Goal: Task Accomplishment & Management: Complete application form

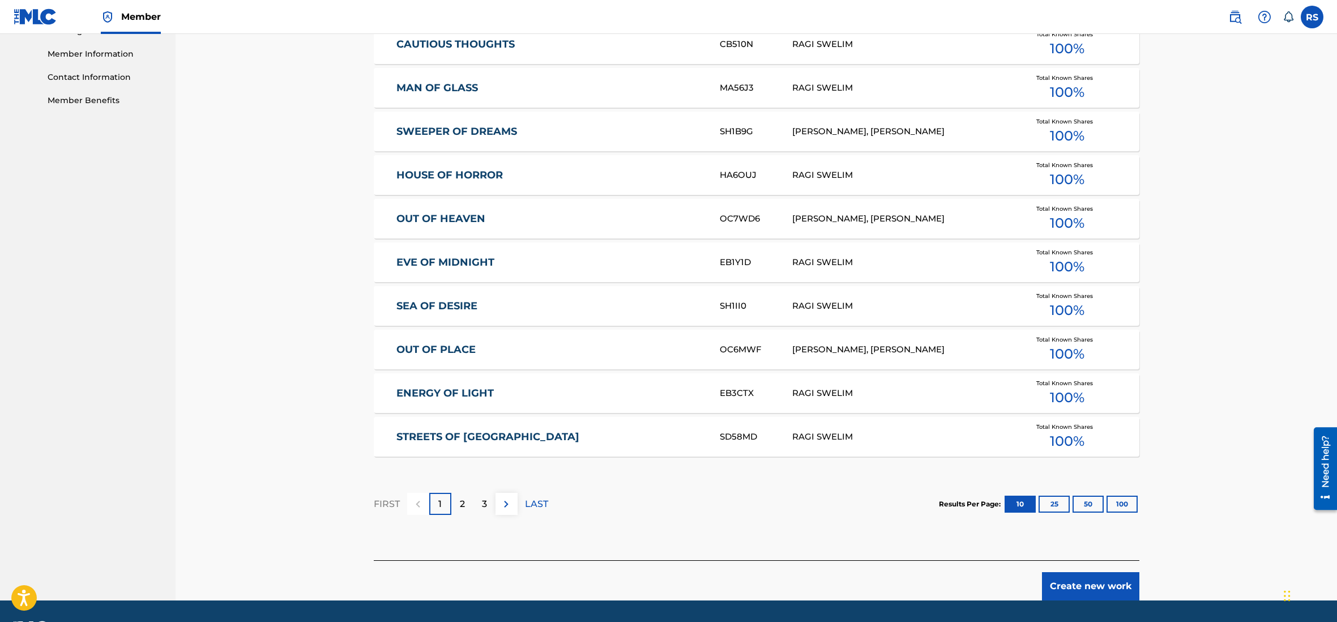
scroll to position [537, 0]
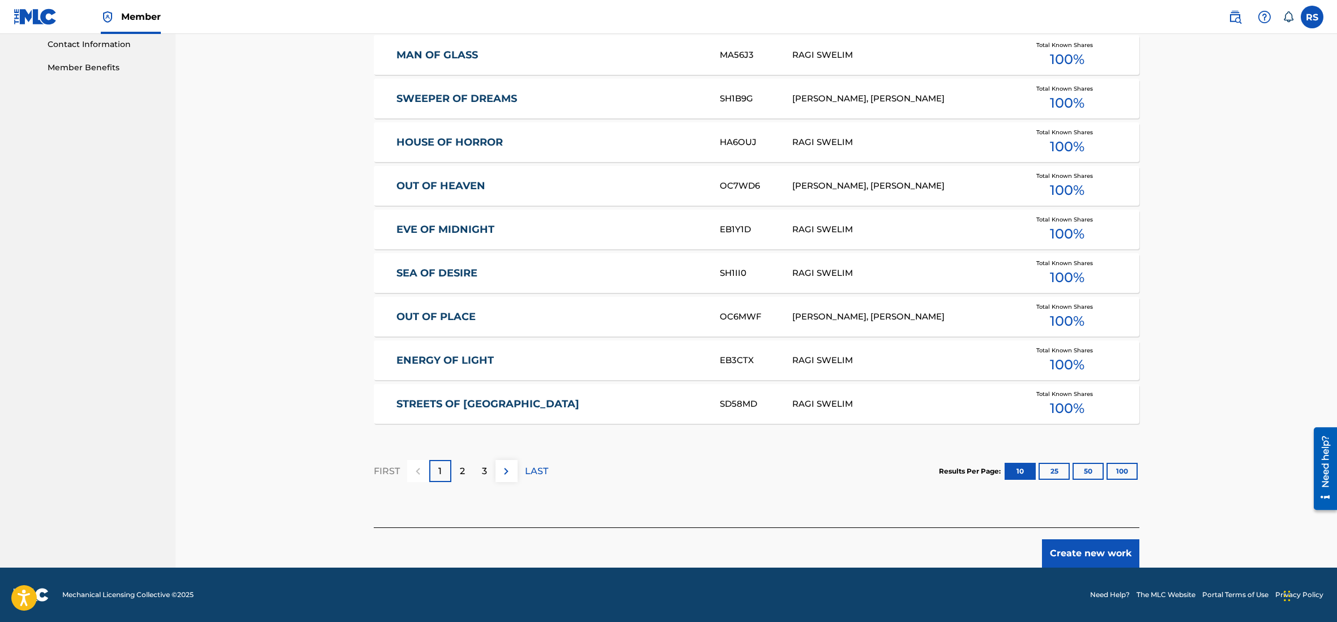
click at [1100, 556] on button "Create new work" at bounding box center [1090, 553] width 97 height 28
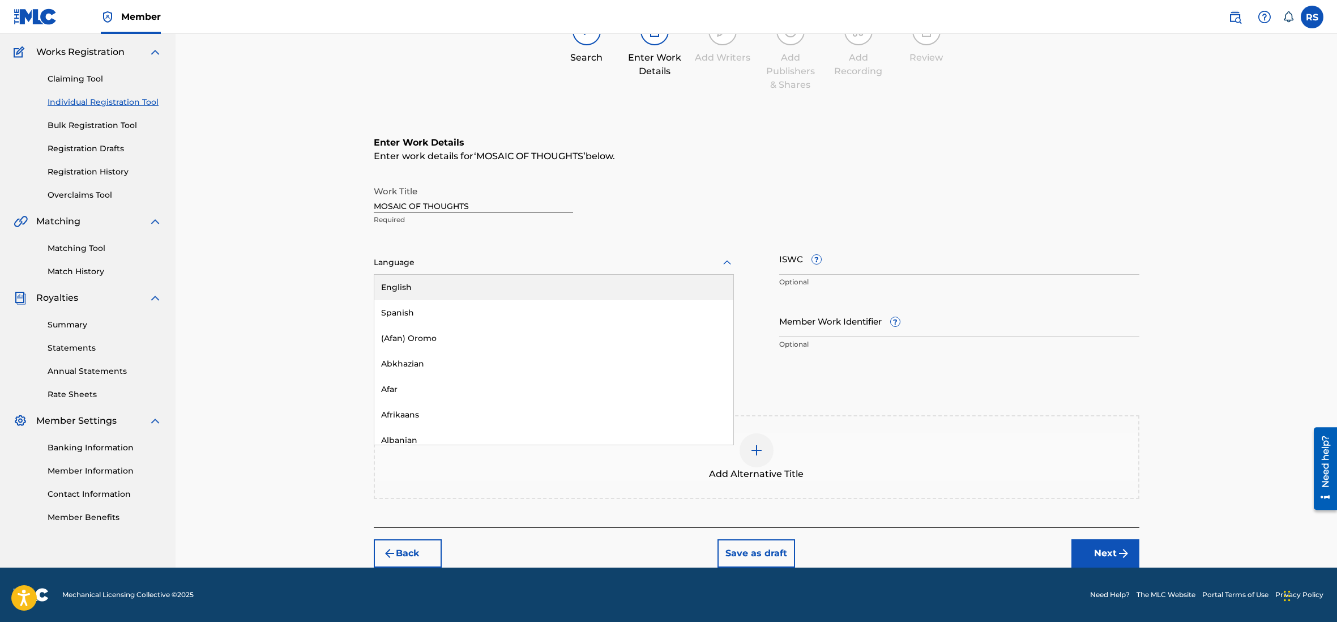
click at [516, 265] on div at bounding box center [554, 262] width 360 height 14
click at [503, 287] on div "English" at bounding box center [553, 287] width 359 height 25
click at [835, 259] on input "ISWC ?" at bounding box center [959, 258] width 360 height 32
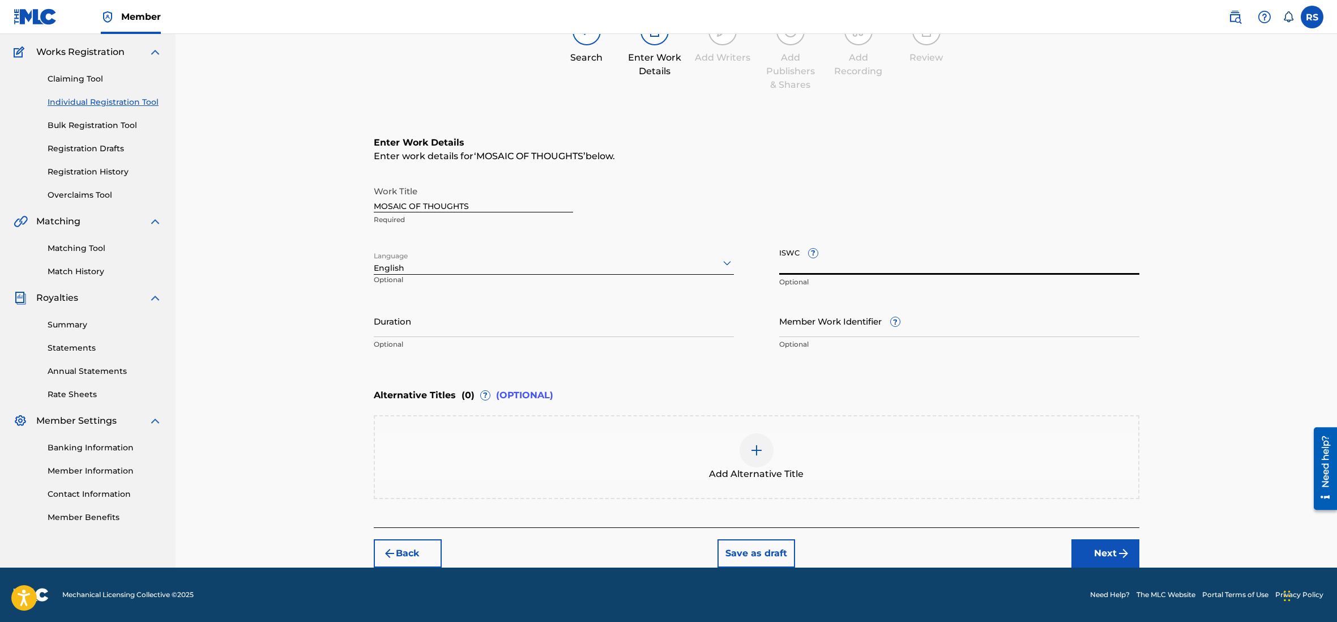
paste input "T-334.512.686-1"
type input "T-334.512.686-1"
click at [447, 321] on input "Duration" at bounding box center [554, 321] width 360 height 32
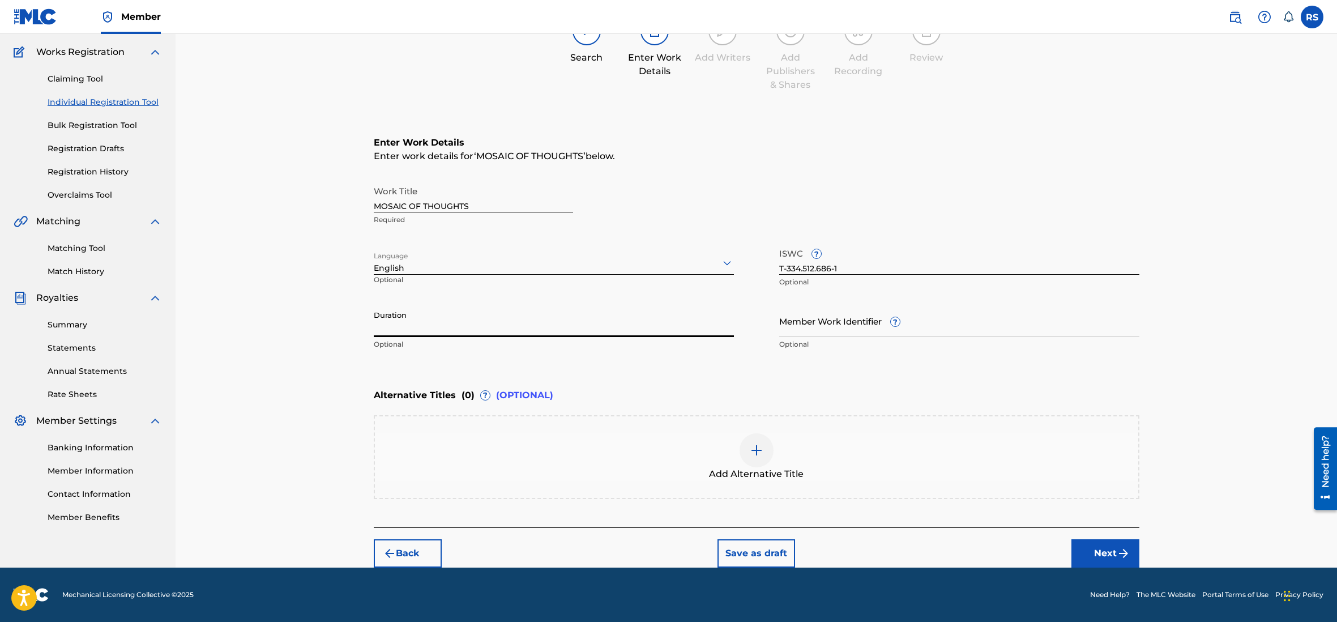
paste input "03:57"
type input "03:57"
click at [1100, 557] on button "Next" at bounding box center [1106, 553] width 68 height 28
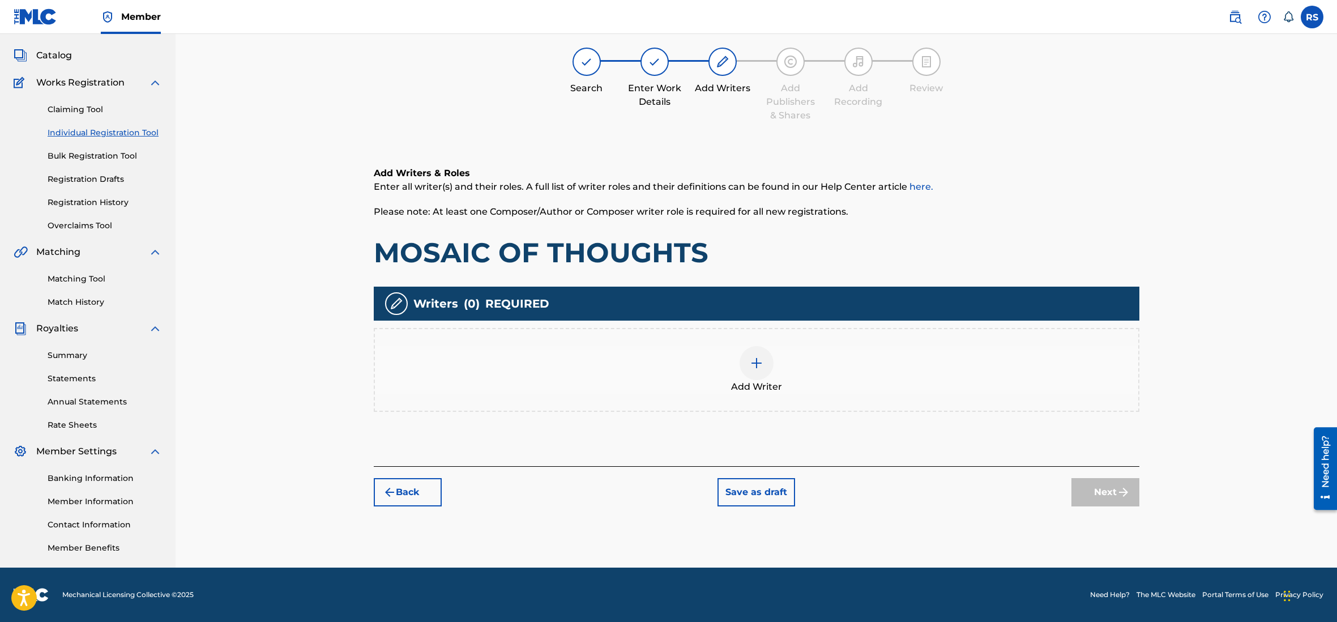
scroll to position [57, 0]
click at [759, 361] on img at bounding box center [757, 363] width 14 height 14
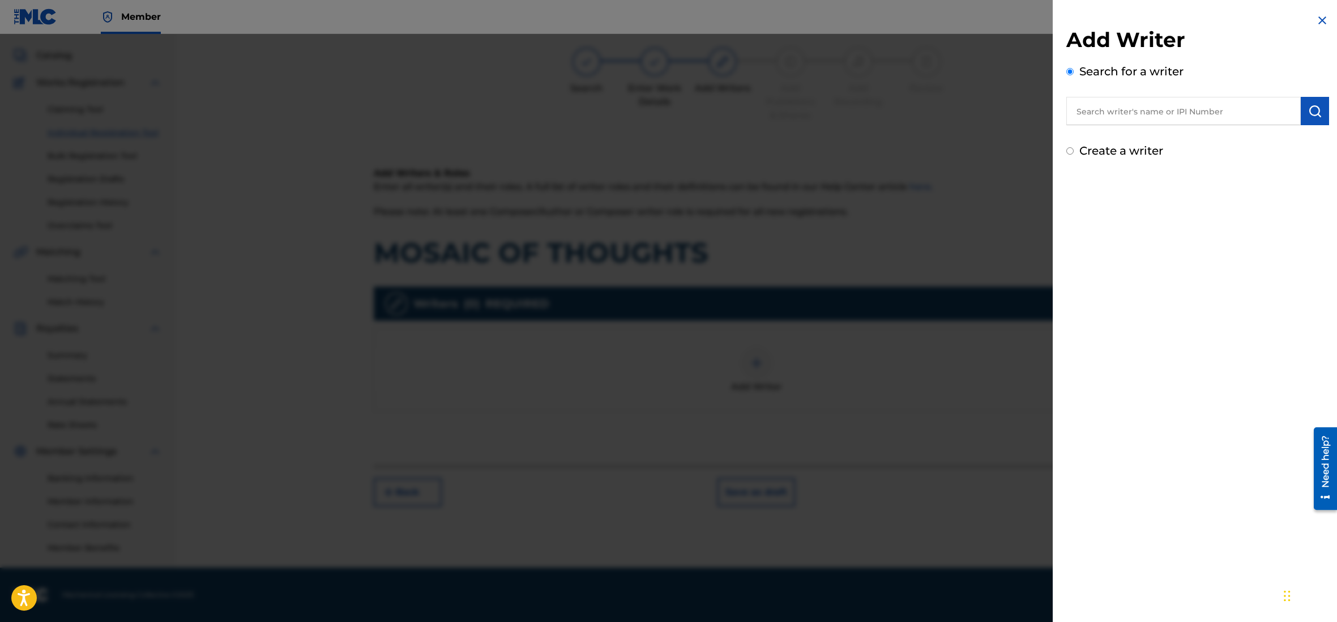
click at [1134, 123] on input "text" at bounding box center [1183, 111] width 234 height 28
paste input "01291660348"
click at [1314, 111] on img "submit" at bounding box center [1315, 111] width 14 height 14
drag, startPoint x: 1096, startPoint y: 115, endPoint x: 995, endPoint y: 109, distance: 101.0
click at [1066, 110] on input "01291660348" at bounding box center [1183, 111] width 234 height 28
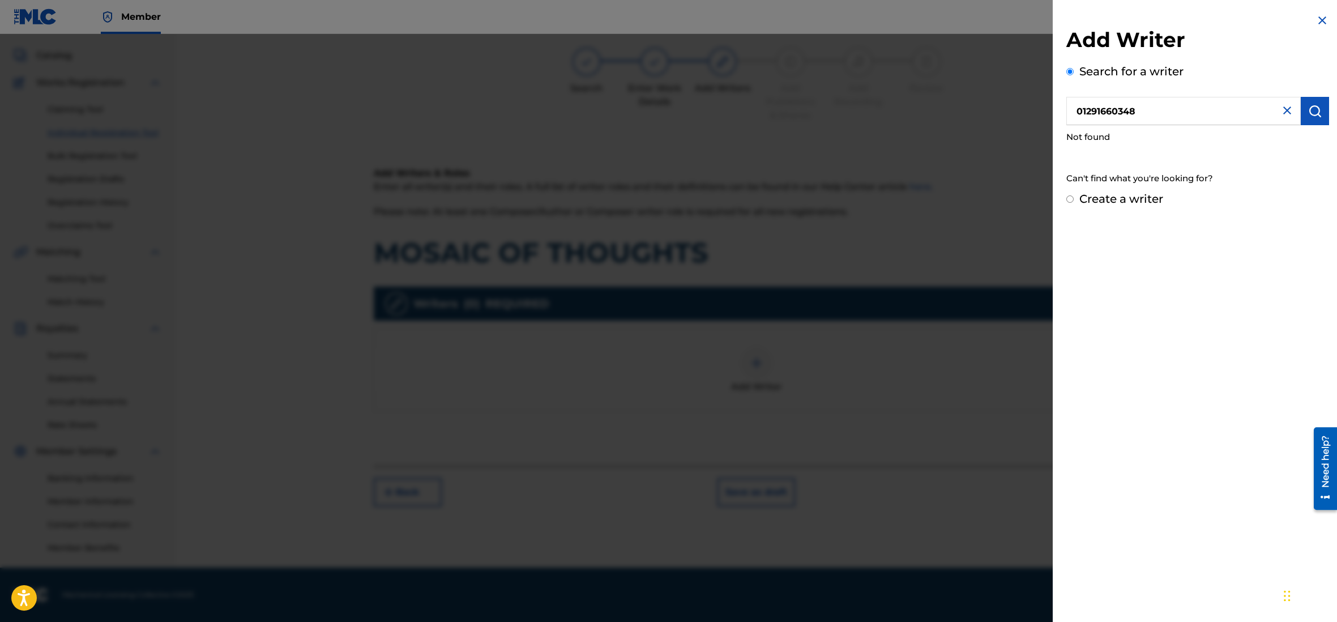
type input "01291660348"
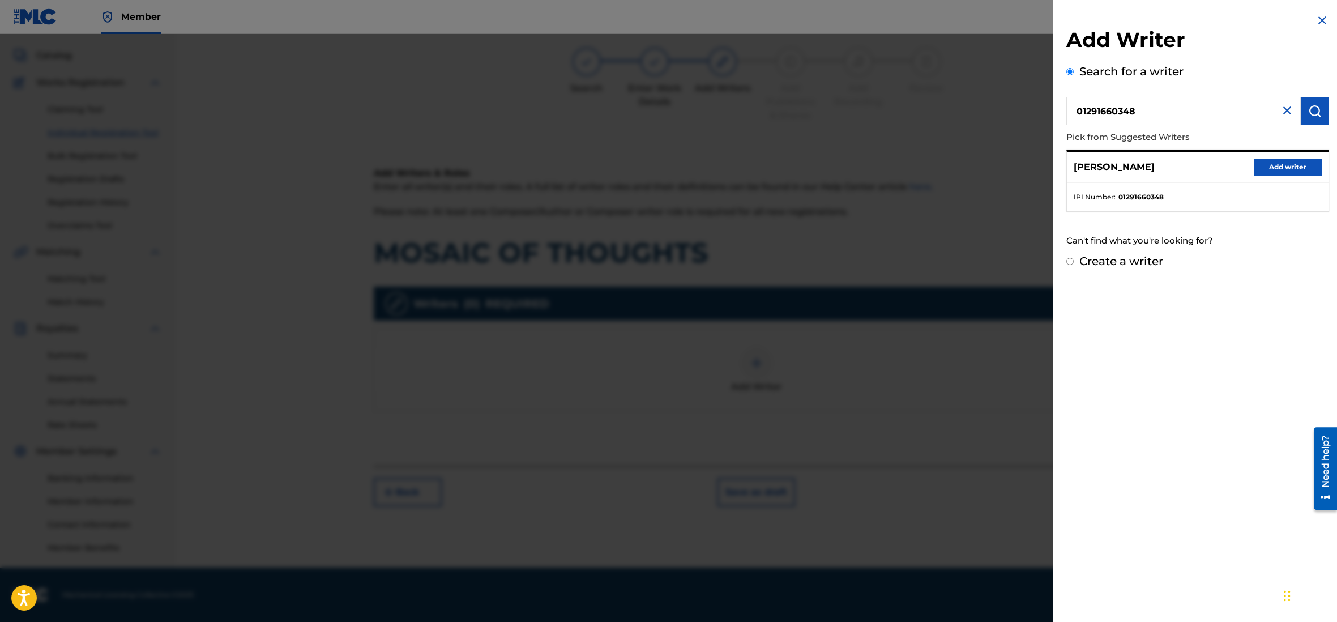
click at [1287, 172] on button "Add writer" at bounding box center [1288, 167] width 68 height 17
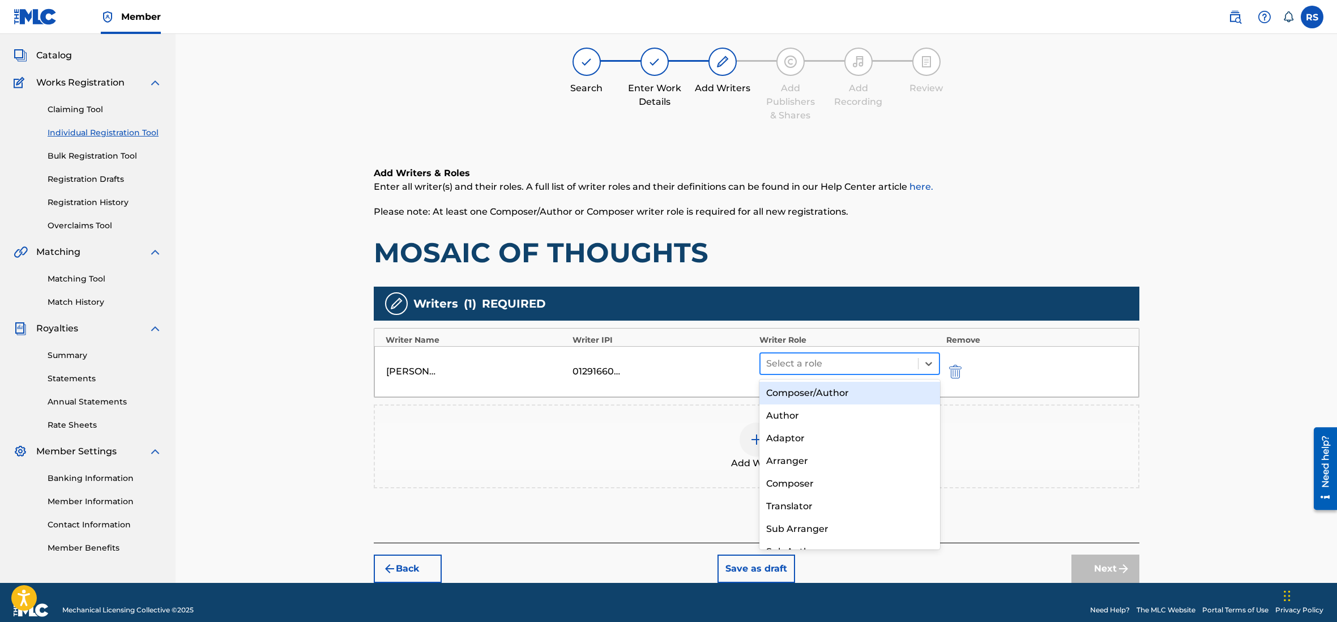
click at [847, 367] on div at bounding box center [839, 364] width 147 height 16
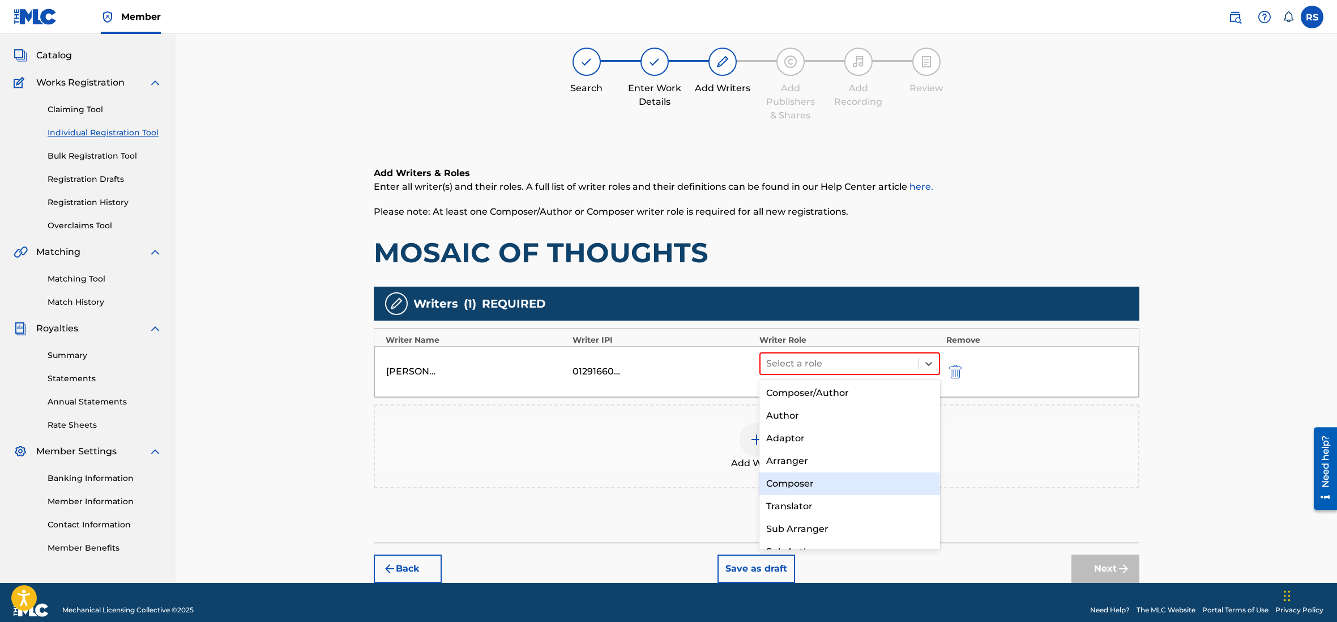
click at [824, 476] on div "Composer" at bounding box center [849, 483] width 181 height 23
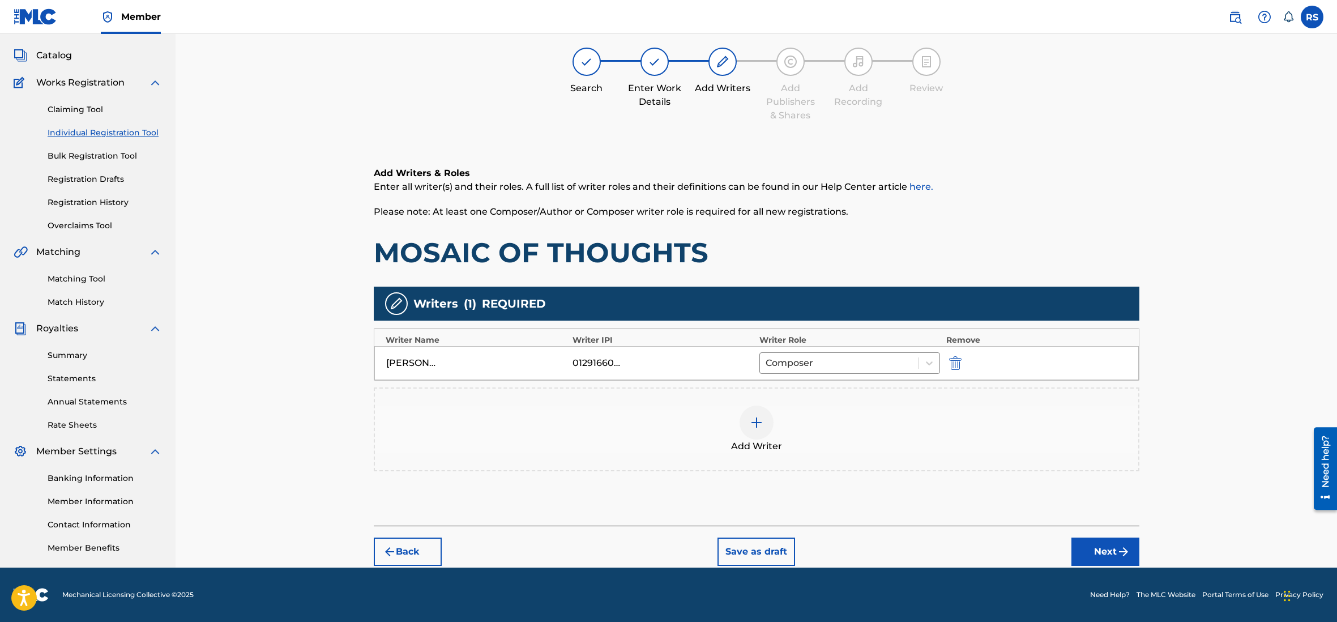
click at [762, 427] on img at bounding box center [757, 423] width 14 height 14
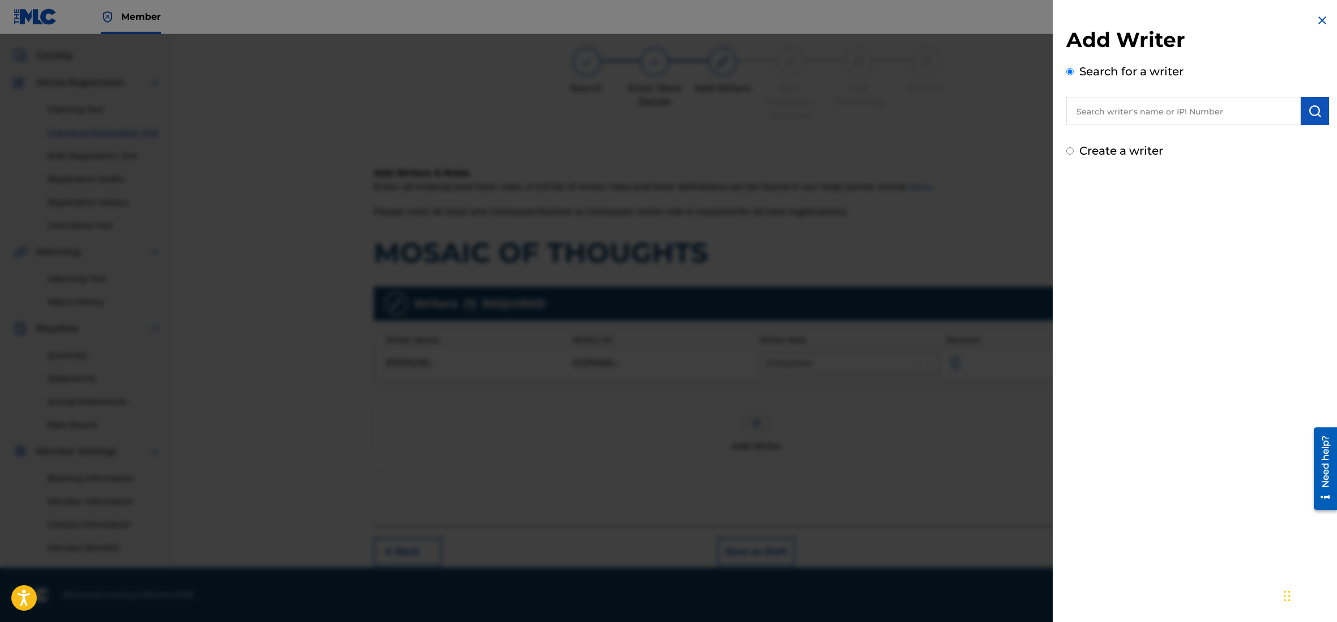
click at [1116, 106] on input "text" at bounding box center [1183, 111] width 234 height 28
paste input "01201976080"
type input "01201976080"
click at [1318, 108] on img "submit" at bounding box center [1315, 111] width 14 height 14
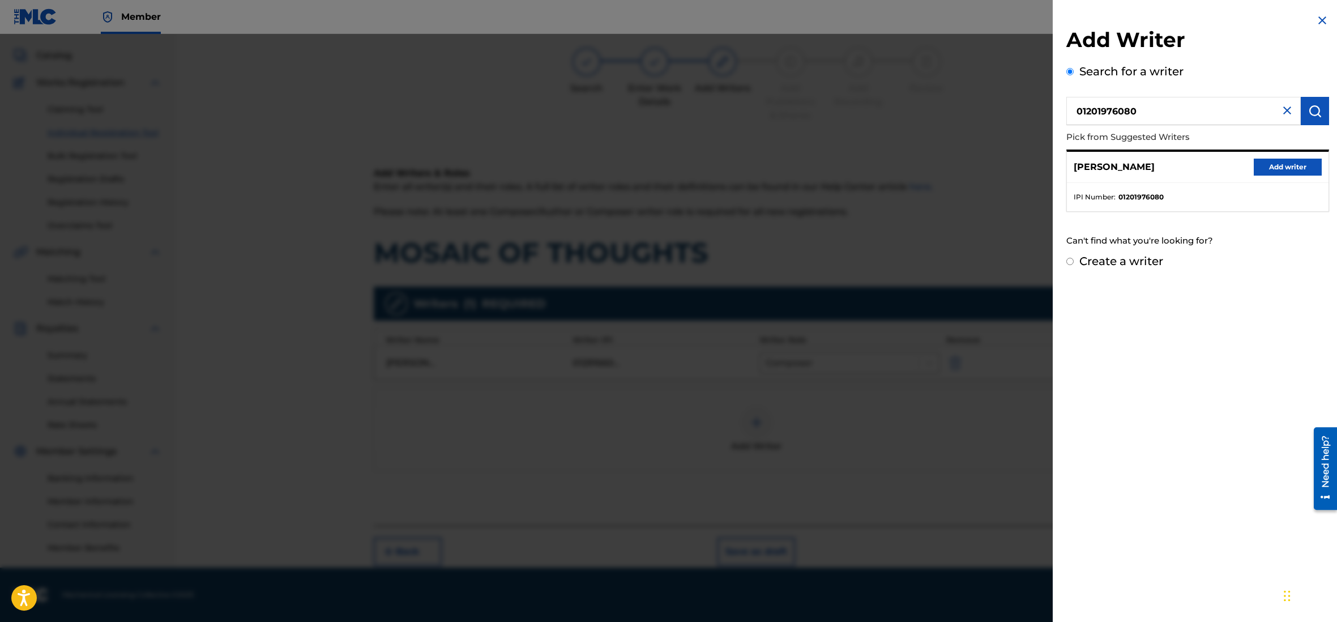
click at [1272, 169] on button "Add writer" at bounding box center [1288, 167] width 68 height 17
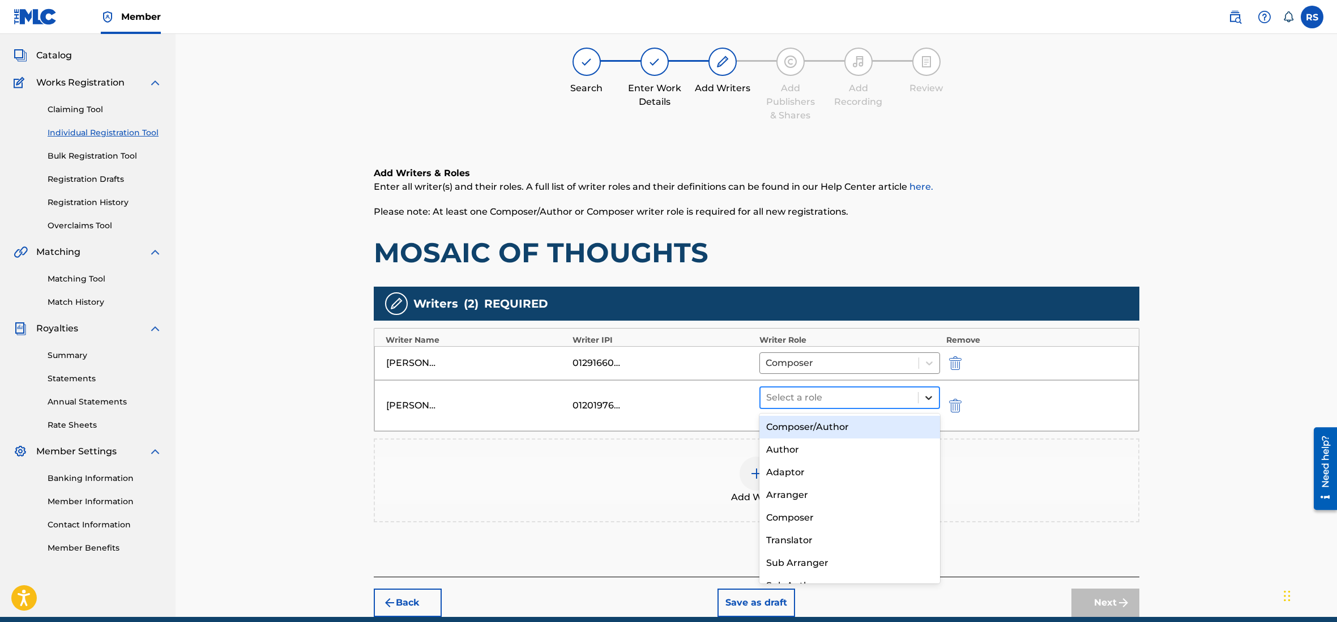
click at [924, 398] on icon at bounding box center [928, 397] width 11 height 11
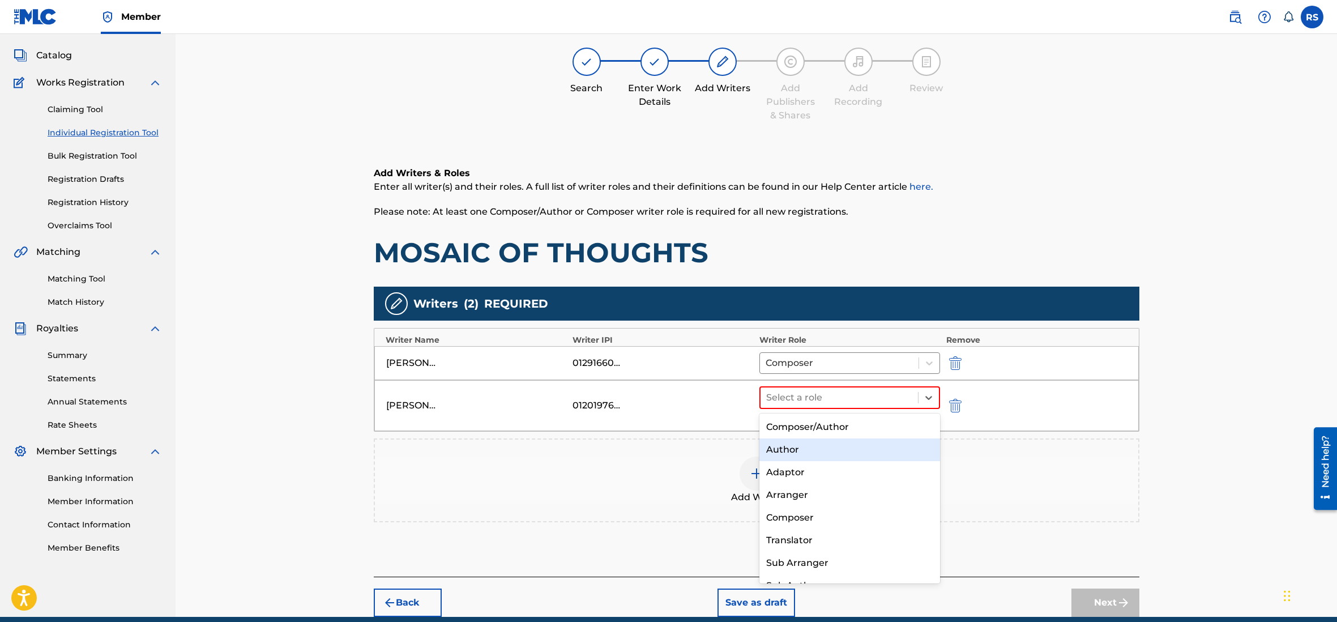
click at [852, 456] on div "Author" at bounding box center [849, 449] width 181 height 23
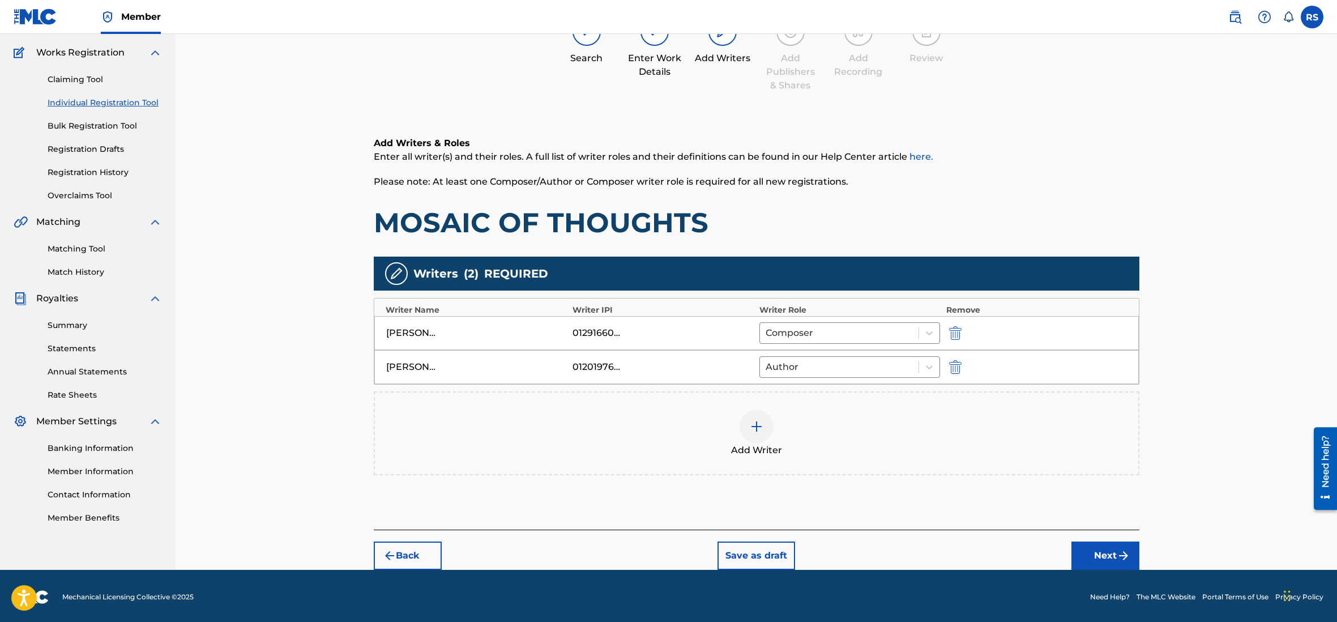
scroll to position [89, 0]
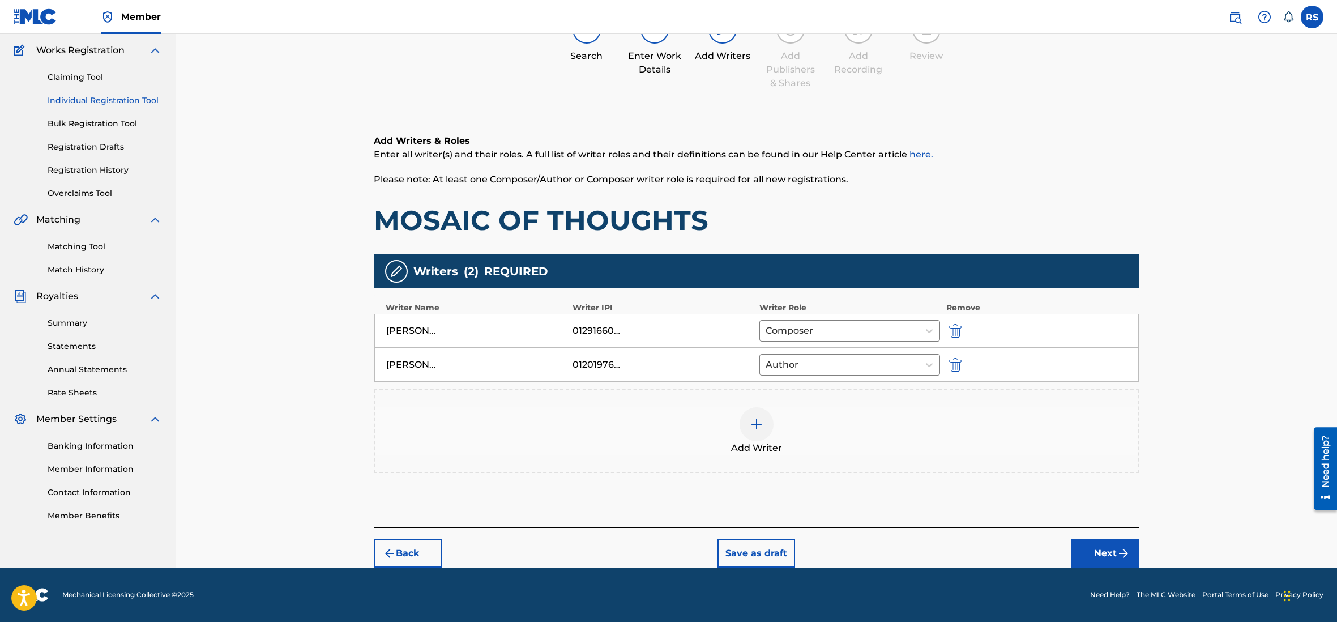
click at [1105, 555] on button "Next" at bounding box center [1106, 553] width 68 height 28
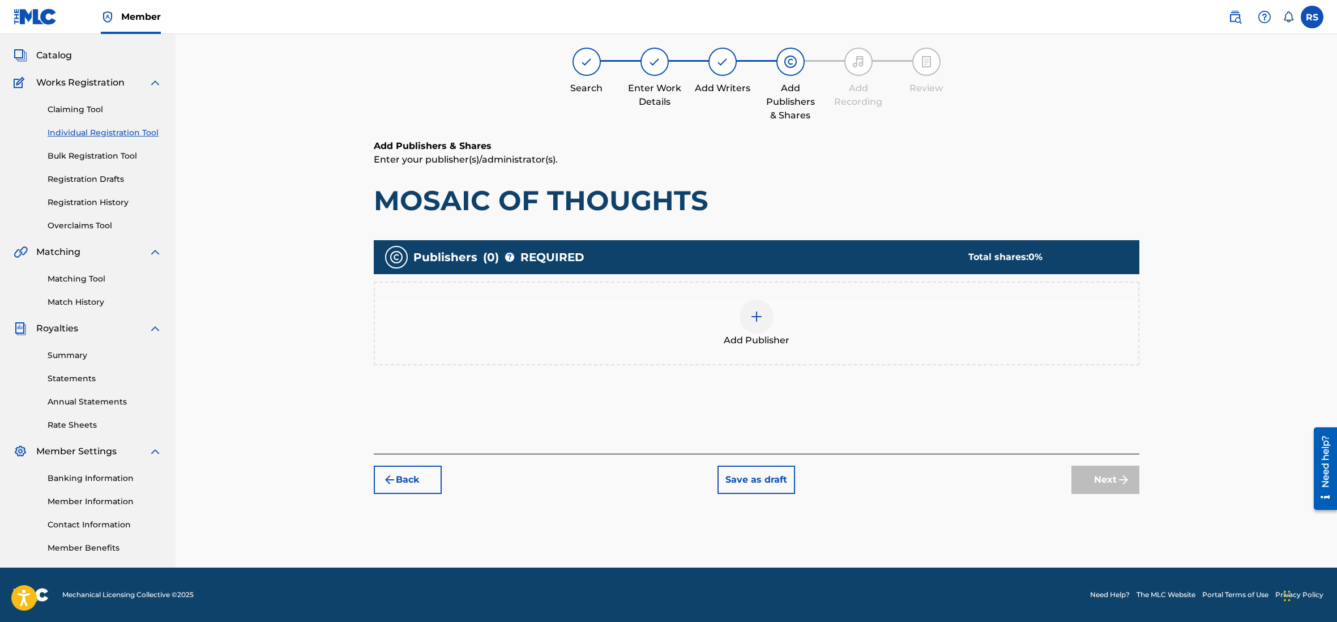
click at [741, 306] on div "Add Publisher" at bounding box center [756, 324] width 763 height 48
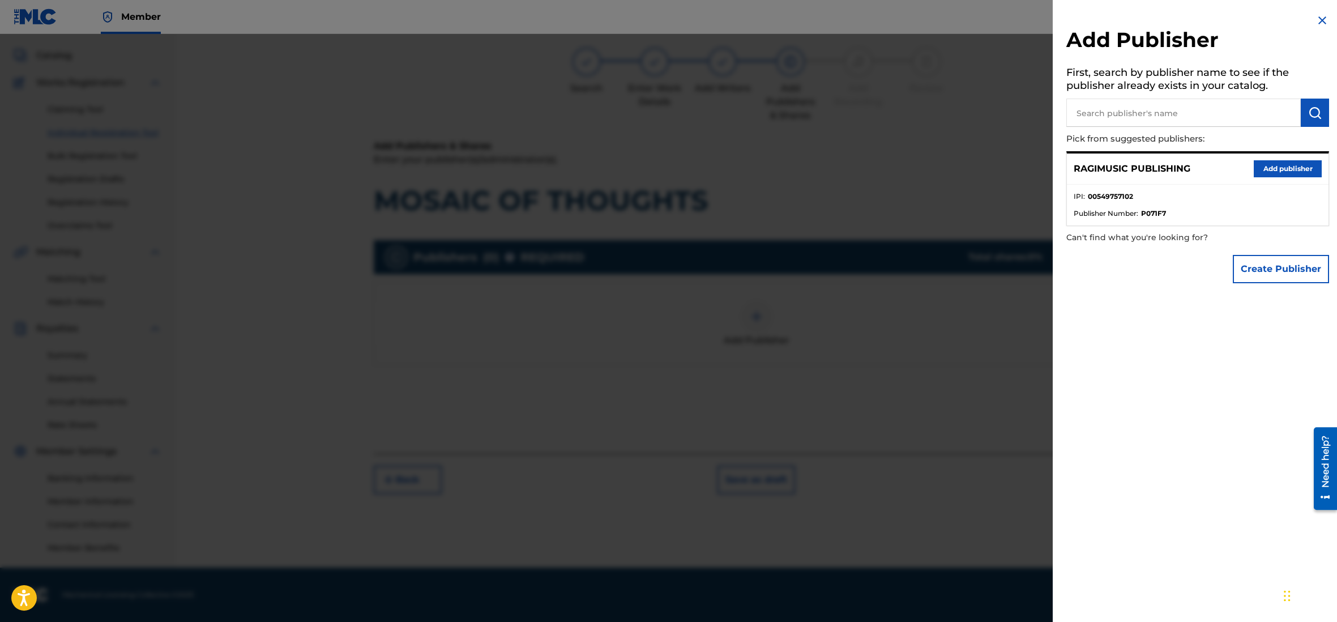
click at [1276, 165] on button "Add publisher" at bounding box center [1288, 168] width 68 height 17
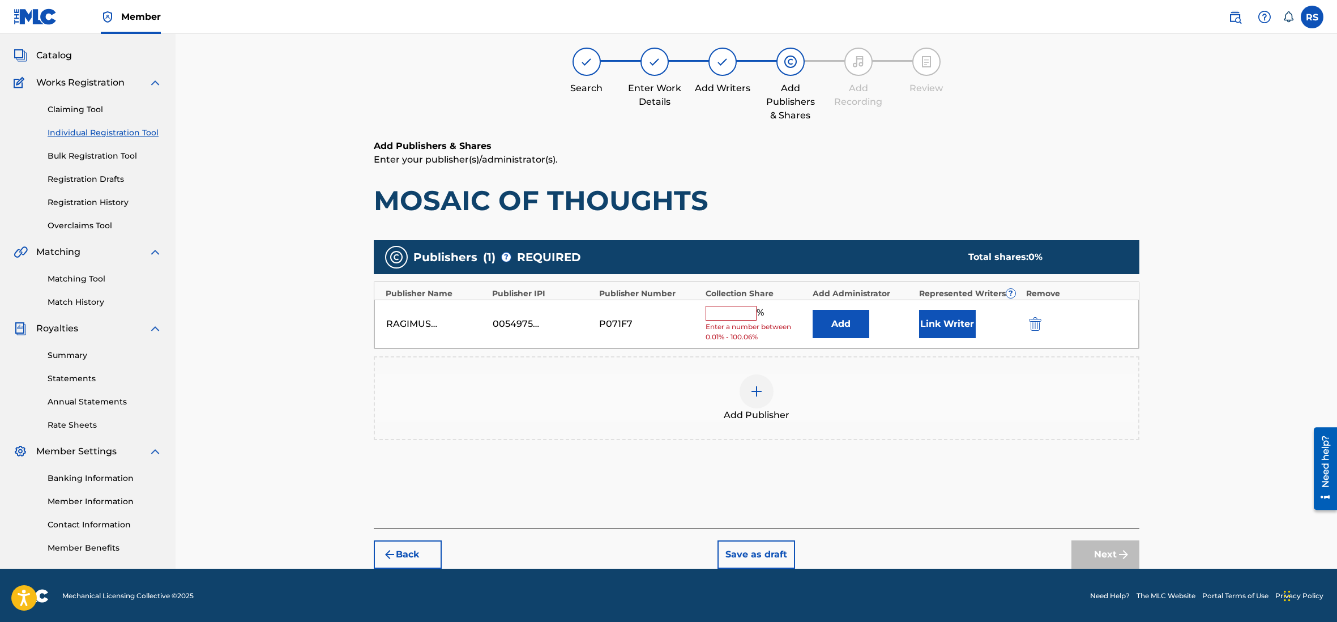
click at [719, 311] on input "text" at bounding box center [731, 313] width 51 height 15
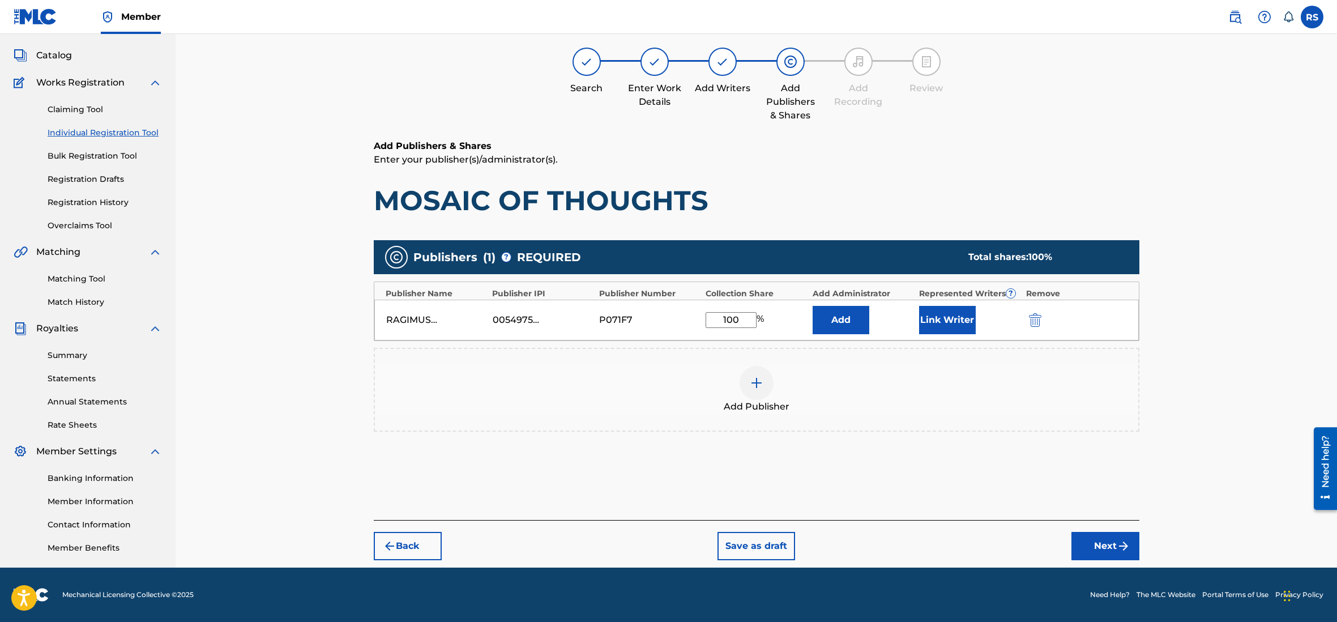
type input "100"
click at [1104, 545] on button "Next" at bounding box center [1106, 546] width 68 height 28
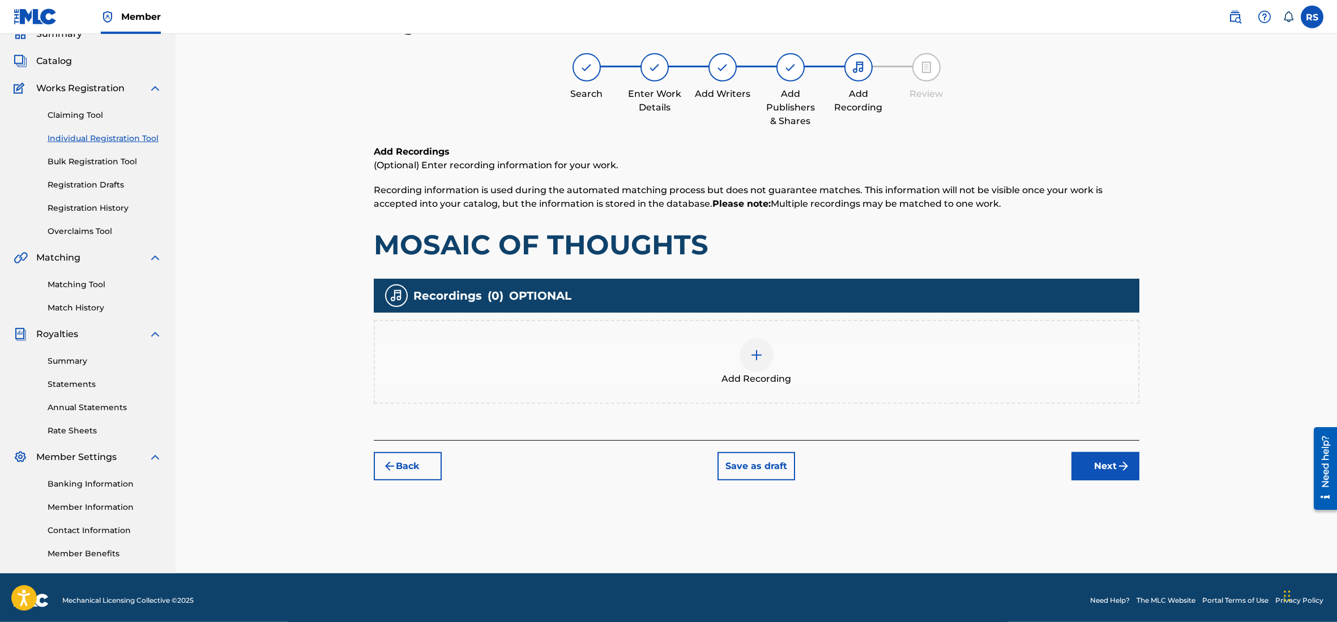
scroll to position [51, 0]
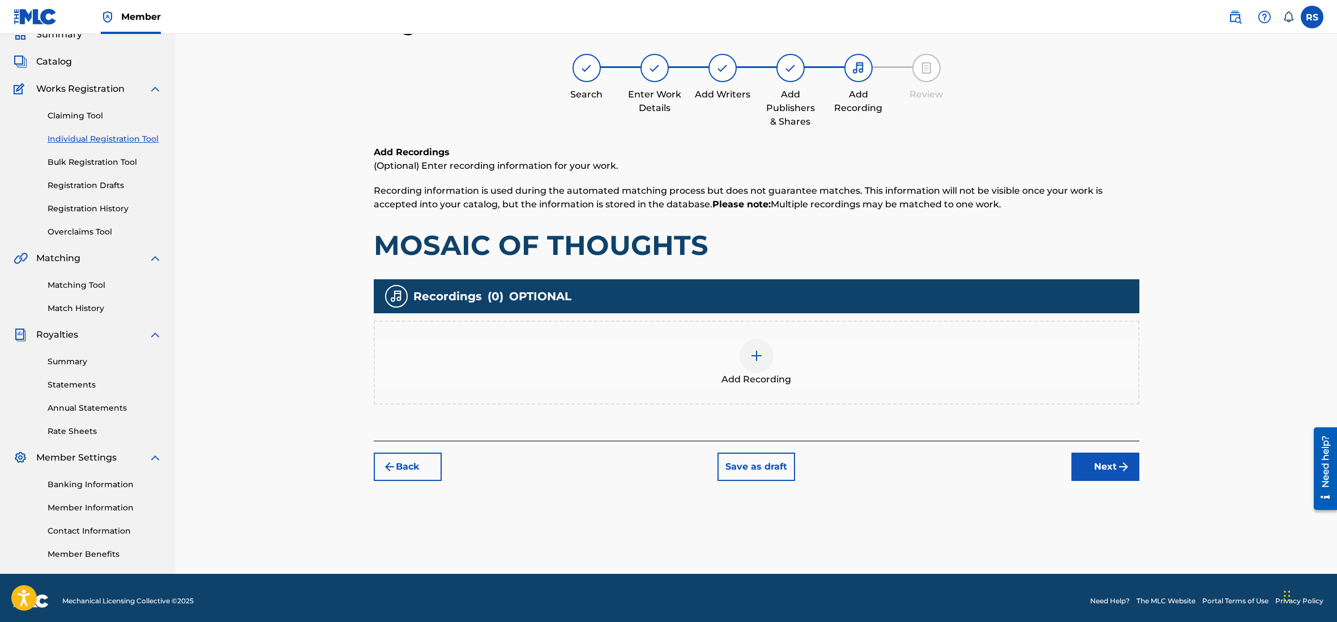
click at [1113, 463] on button "Next" at bounding box center [1106, 467] width 68 height 28
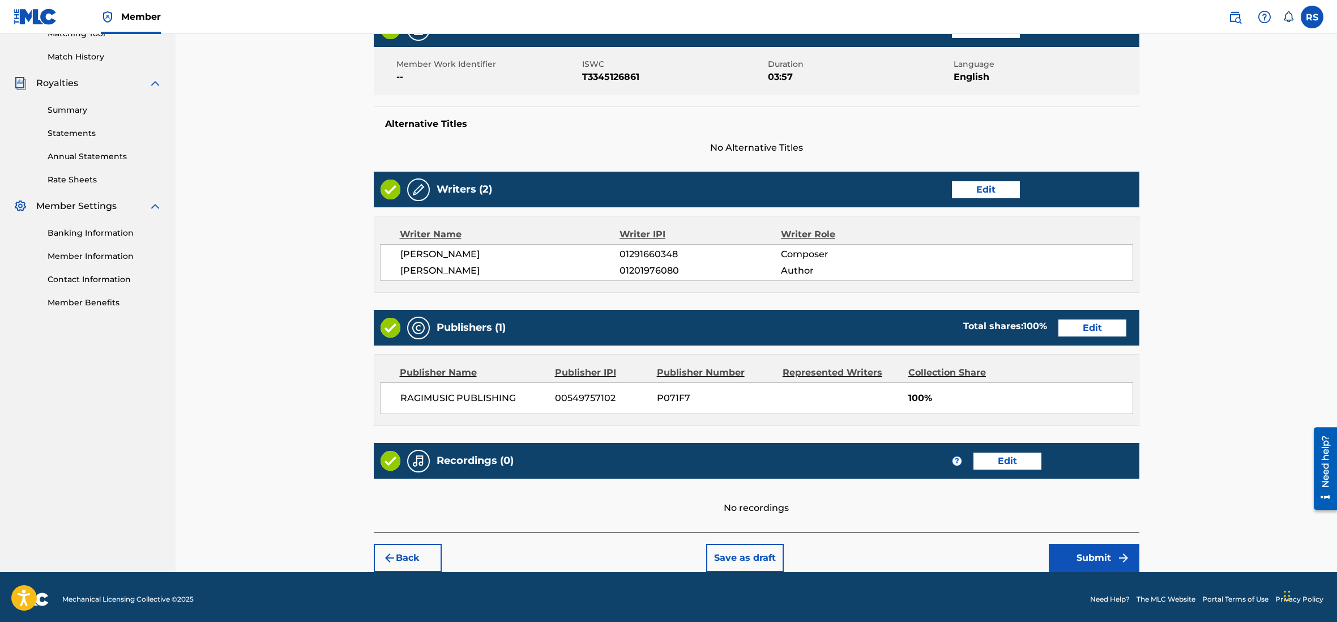
scroll to position [307, 0]
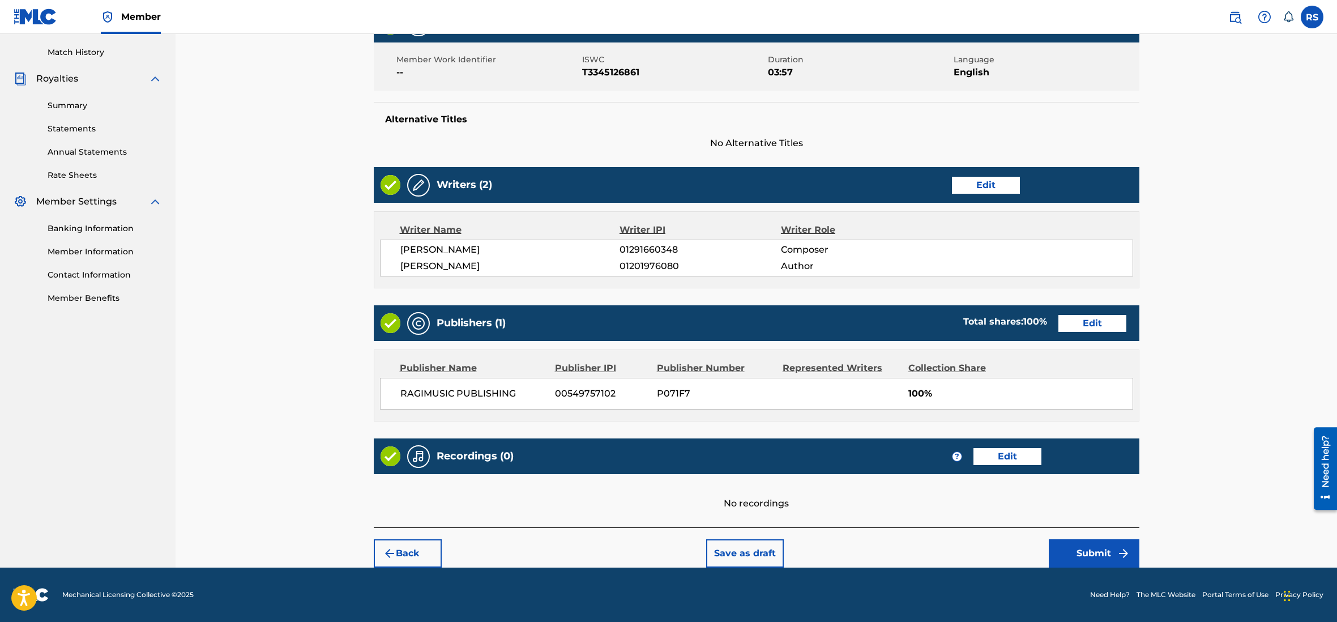
click at [1098, 553] on button "Submit" at bounding box center [1094, 553] width 91 height 28
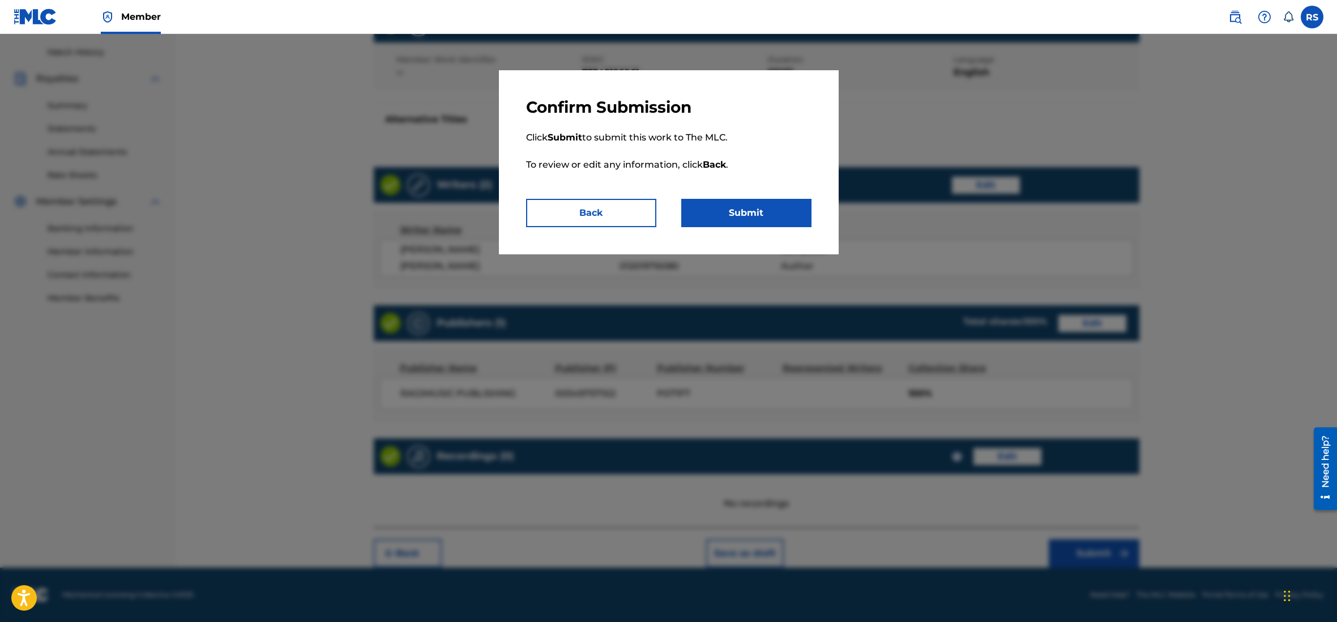
click at [731, 220] on button "Submit" at bounding box center [746, 213] width 130 height 28
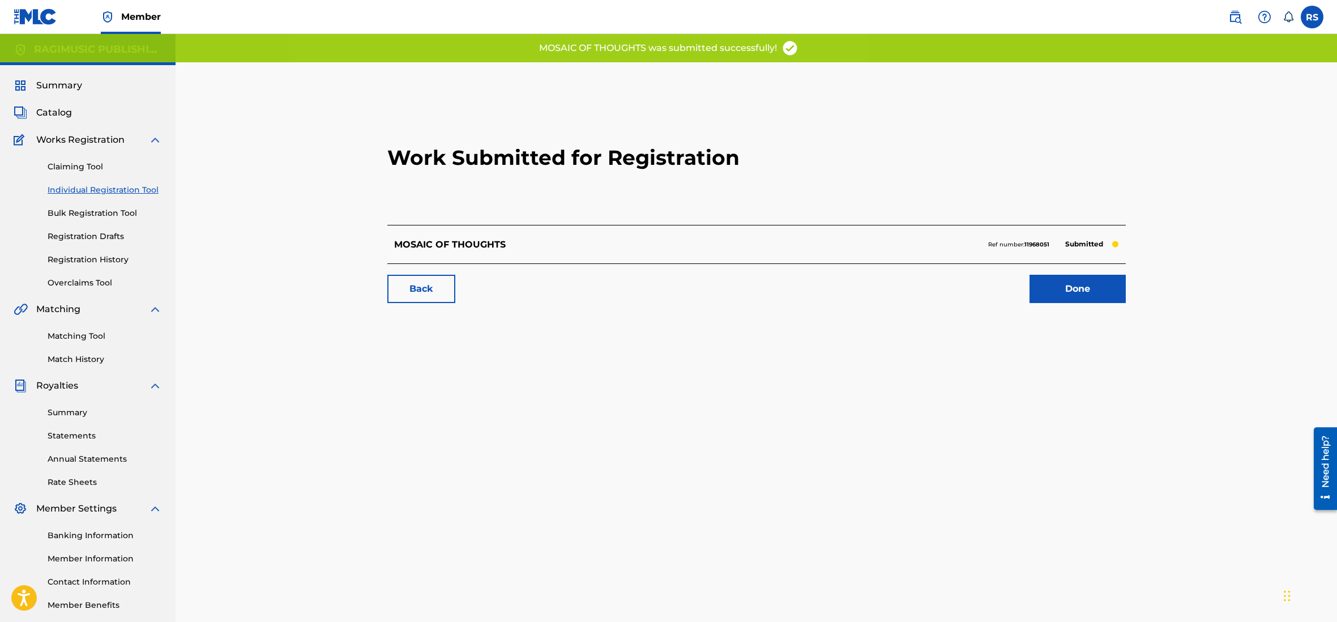
click at [1066, 296] on link "Done" at bounding box center [1078, 289] width 96 height 28
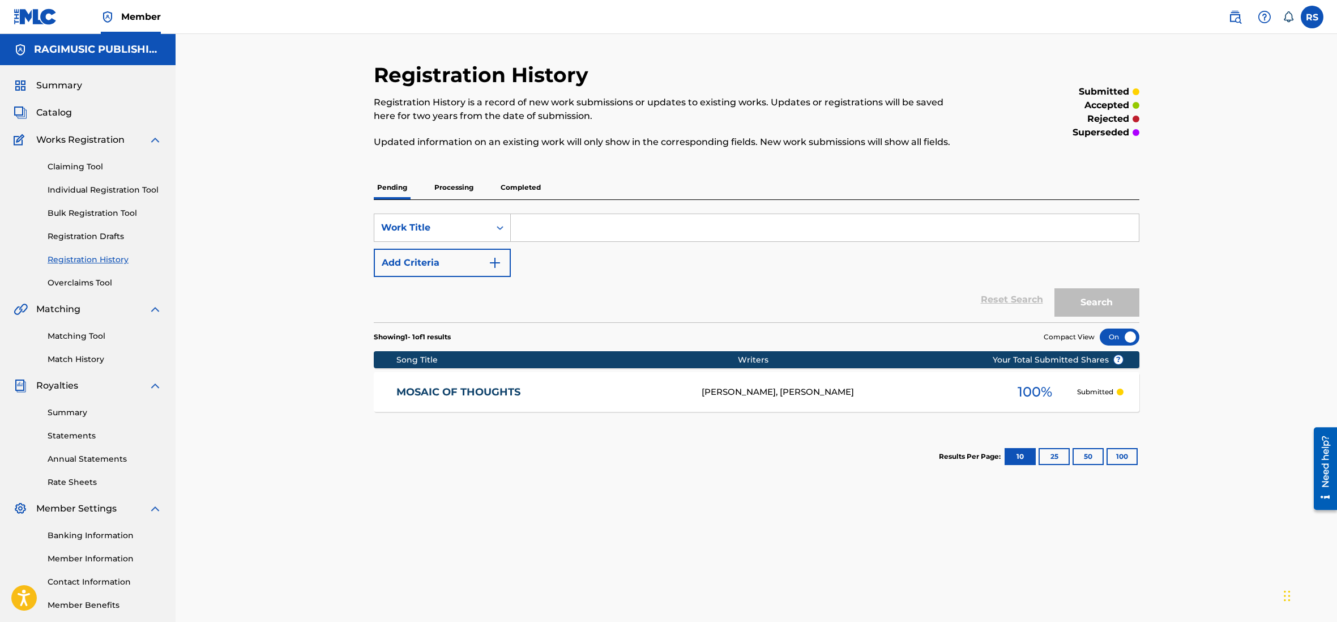
click at [84, 286] on link "Overclaims Tool" at bounding box center [105, 283] width 114 height 12
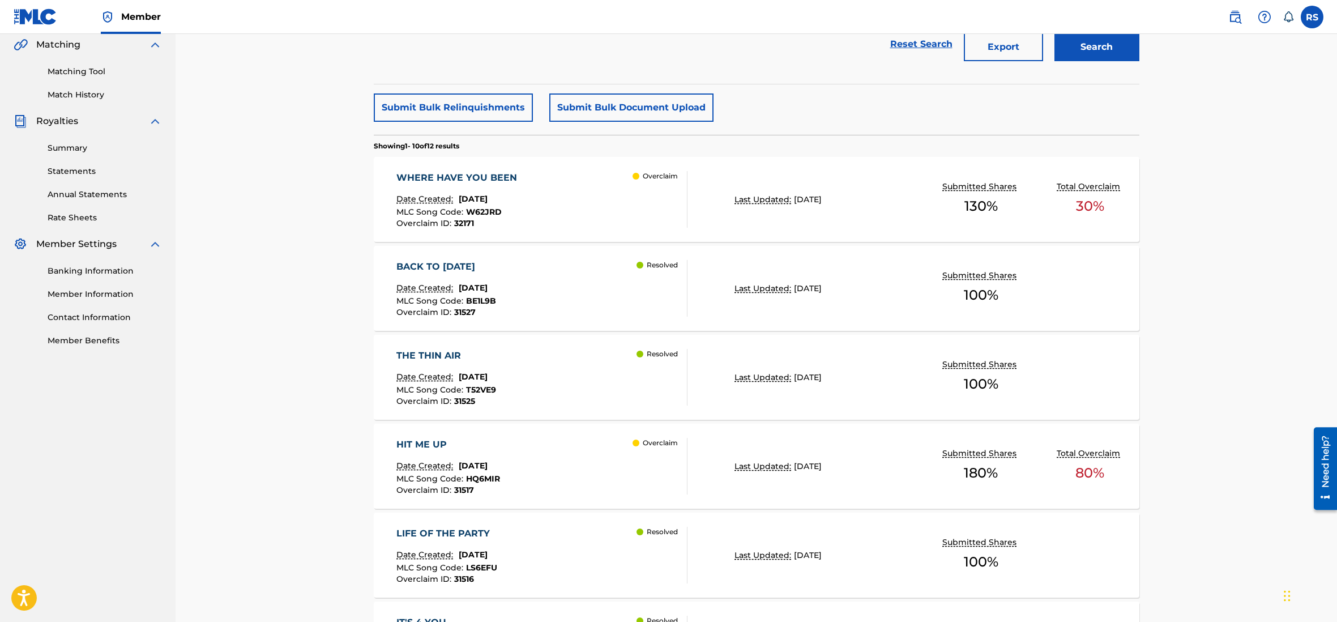
scroll to position [263, 0]
click at [801, 204] on span "[DATE]" at bounding box center [808, 200] width 28 height 10
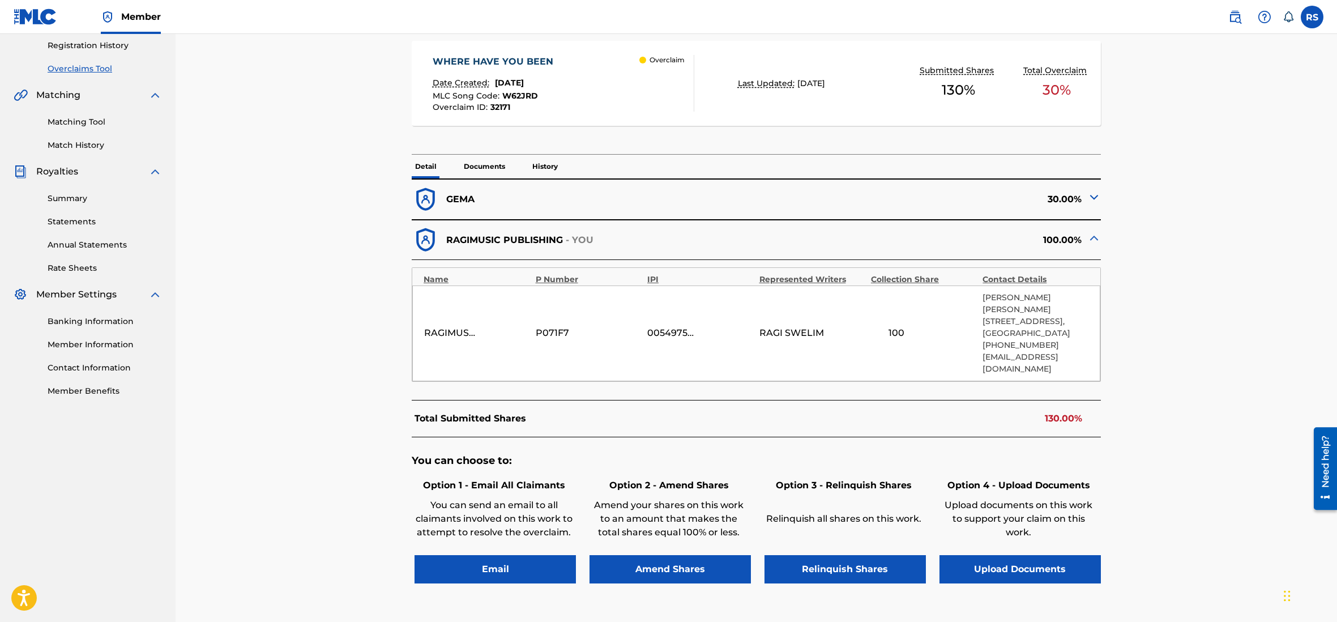
scroll to position [215, 0]
click at [665, 554] on button "Amend Shares" at bounding box center [670, 568] width 161 height 28
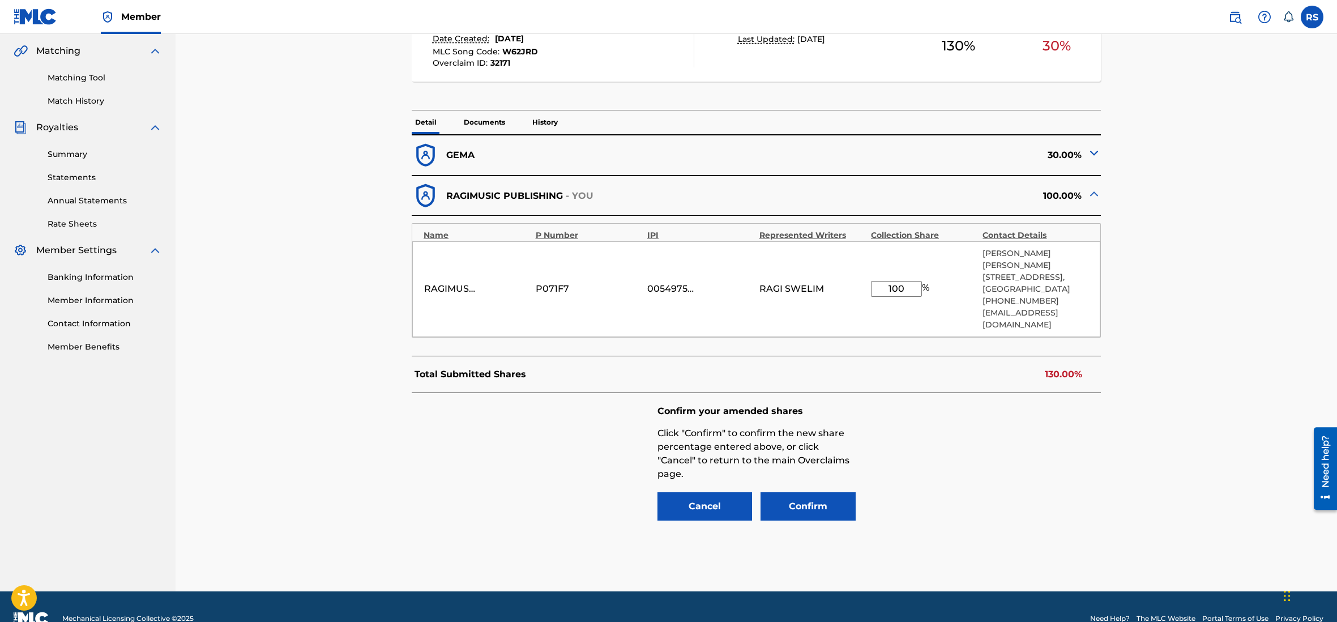
scroll to position [258, 0]
drag, startPoint x: 887, startPoint y: 276, endPoint x: 920, endPoint y: 278, distance: 32.9
click at [920, 281] on input "100" at bounding box center [896, 289] width 51 height 16
type input "70"
click at [805, 493] on button "Confirm" at bounding box center [808, 507] width 95 height 28
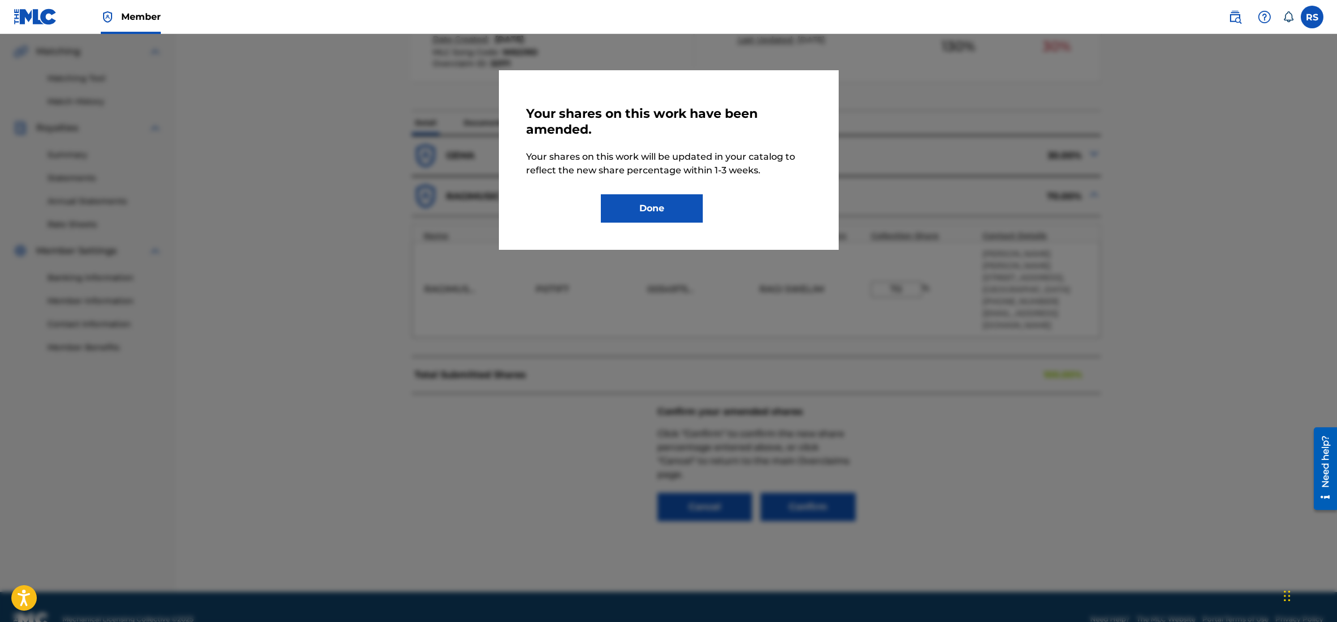
click at [671, 211] on button "Done" at bounding box center [652, 208] width 102 height 28
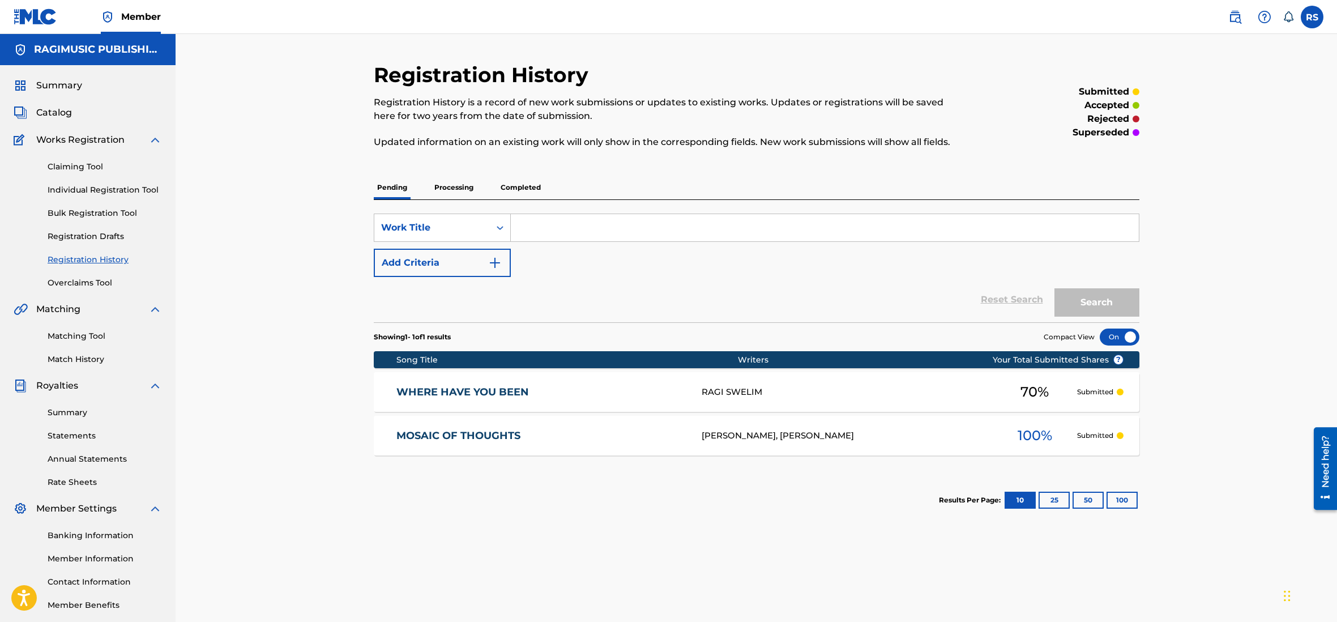
click at [96, 281] on link "Overclaims Tool" at bounding box center [105, 283] width 114 height 12
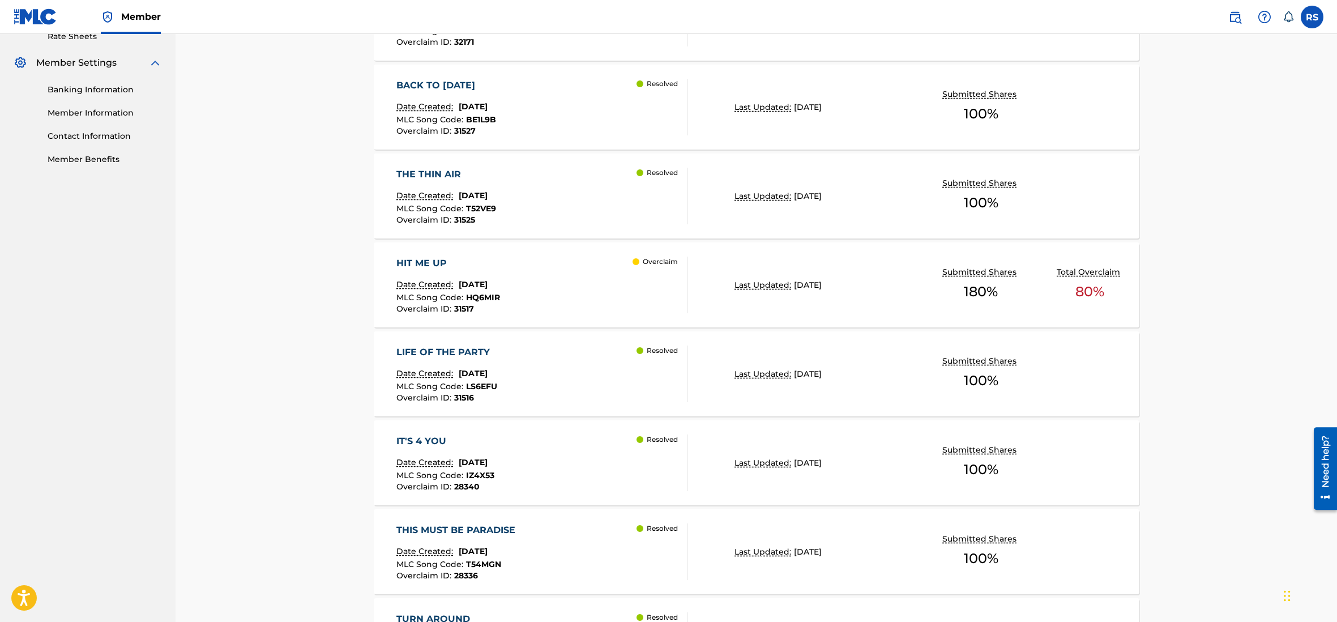
scroll to position [441, 0]
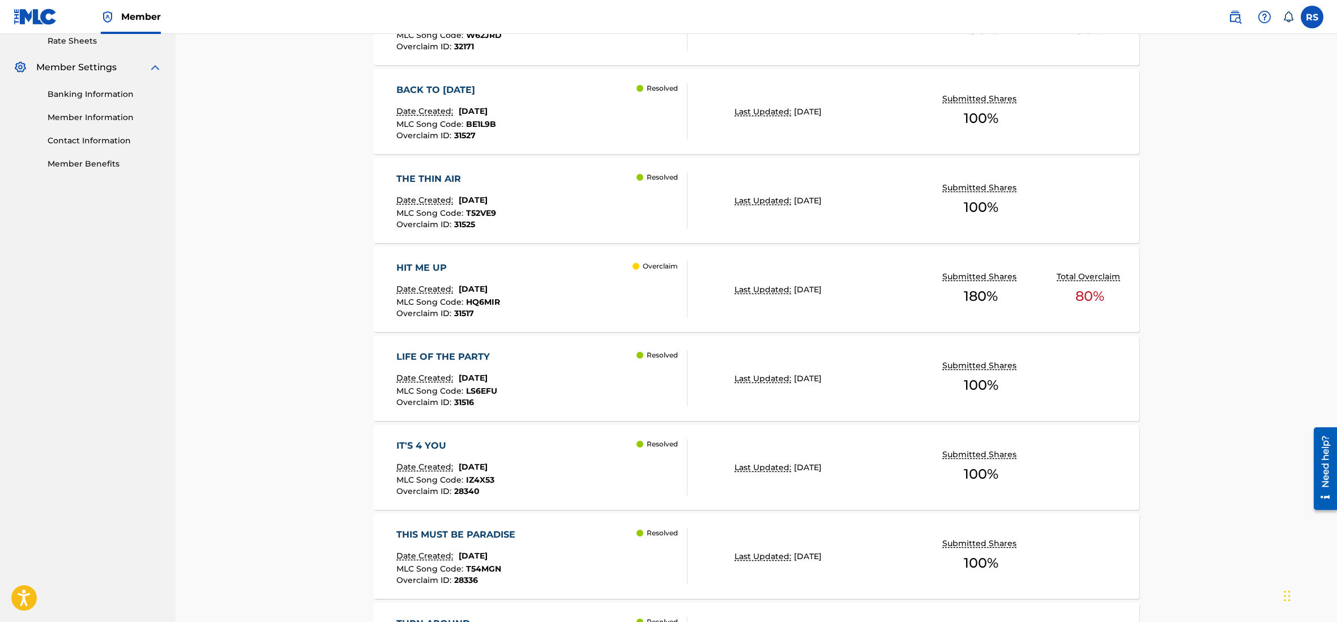
click at [740, 297] on div "HIT ME UP Date Created: [DATE] MLC Song Code : HQ6MIR Overclaim ID : 31517 Over…" at bounding box center [757, 289] width 766 height 85
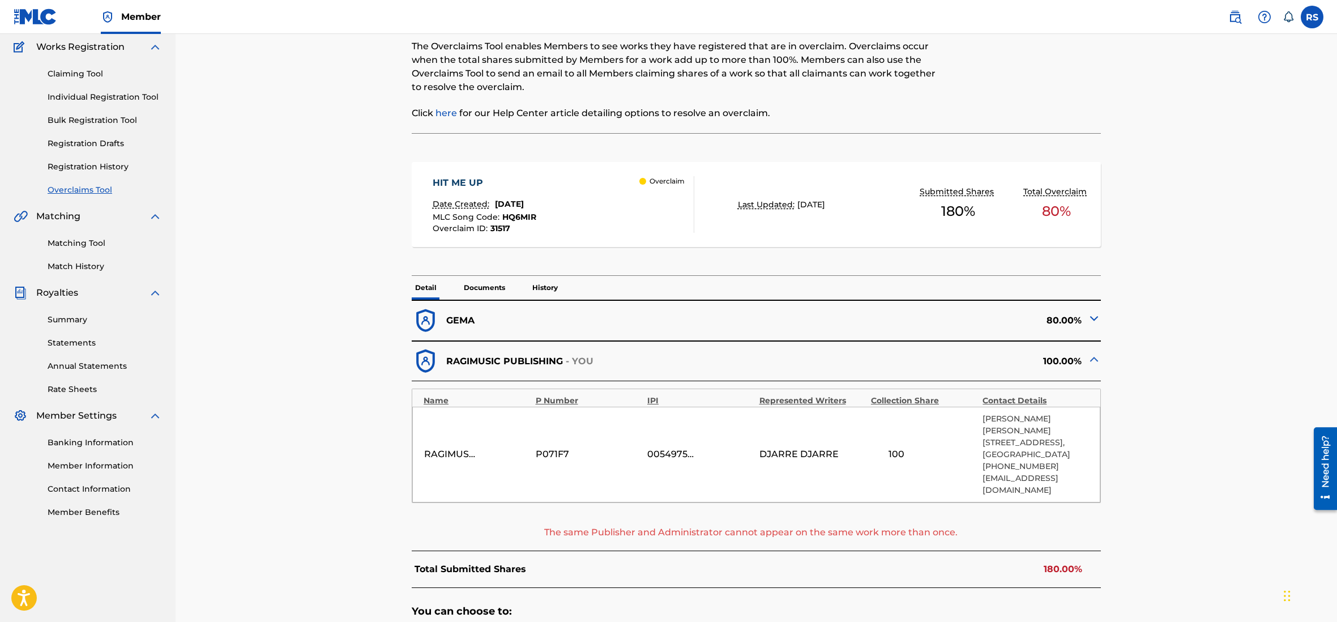
scroll to position [104, 0]
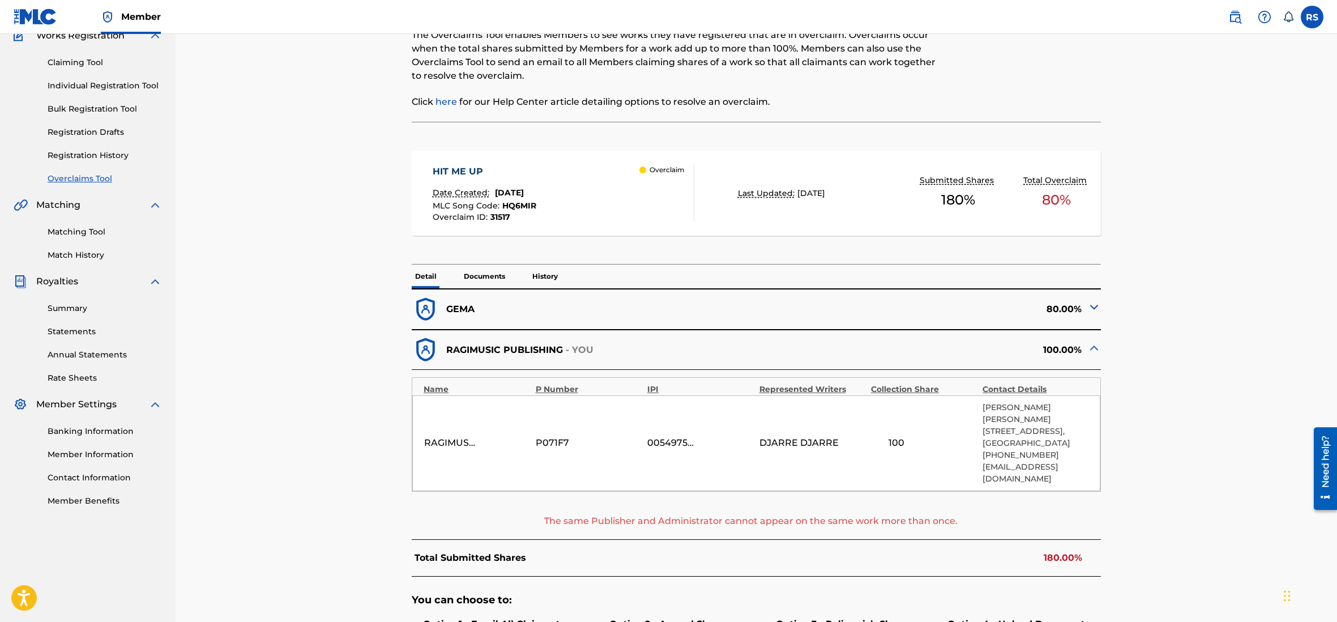
click at [1092, 307] on img at bounding box center [1094, 307] width 14 height 14
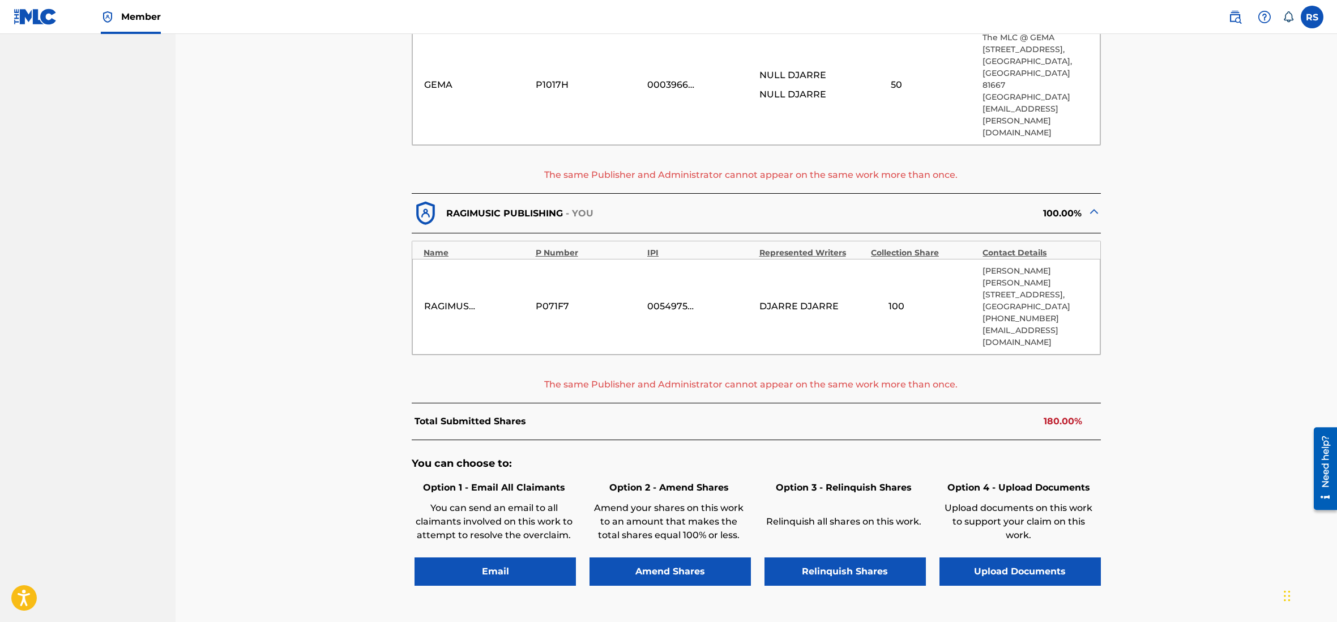
scroll to position [587, 0]
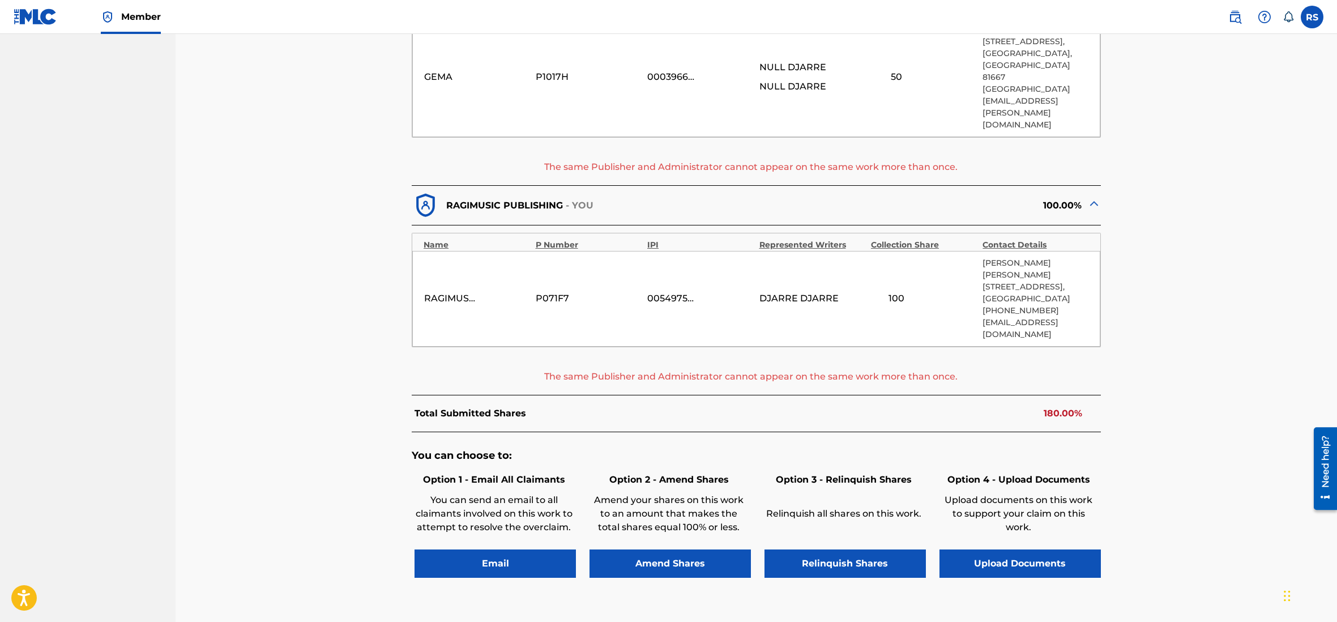
click at [646, 549] on button "Amend Shares" at bounding box center [670, 563] width 161 height 28
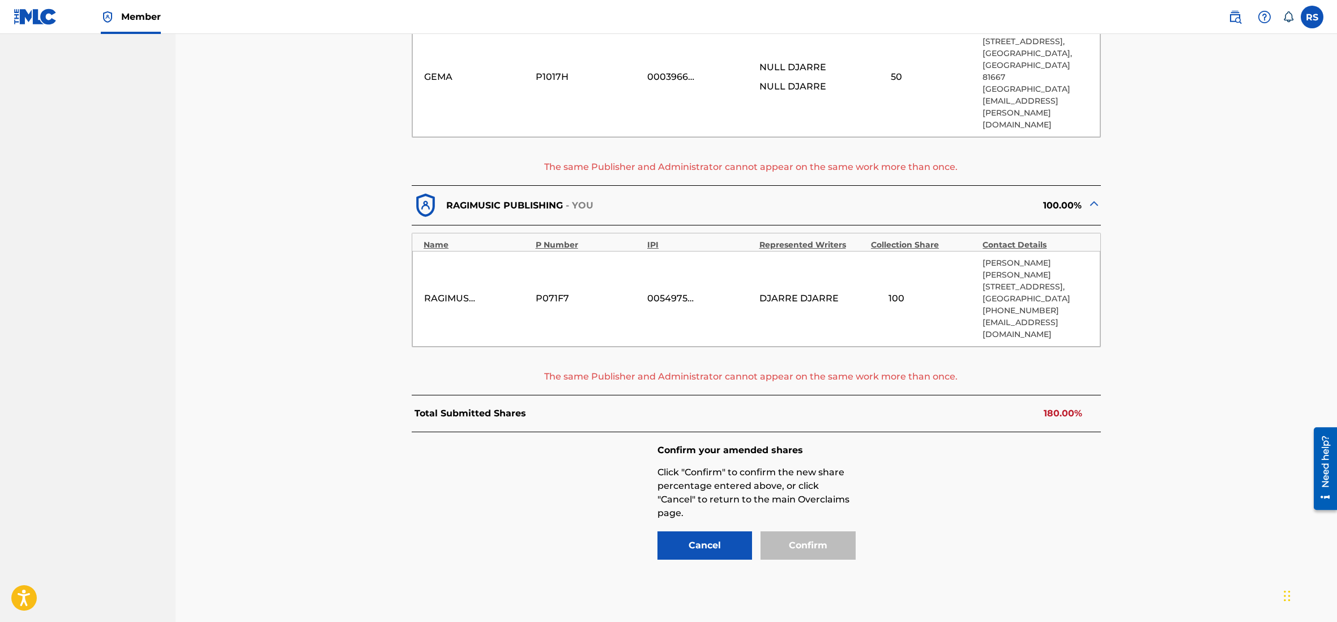
scroll to position [554, 0]
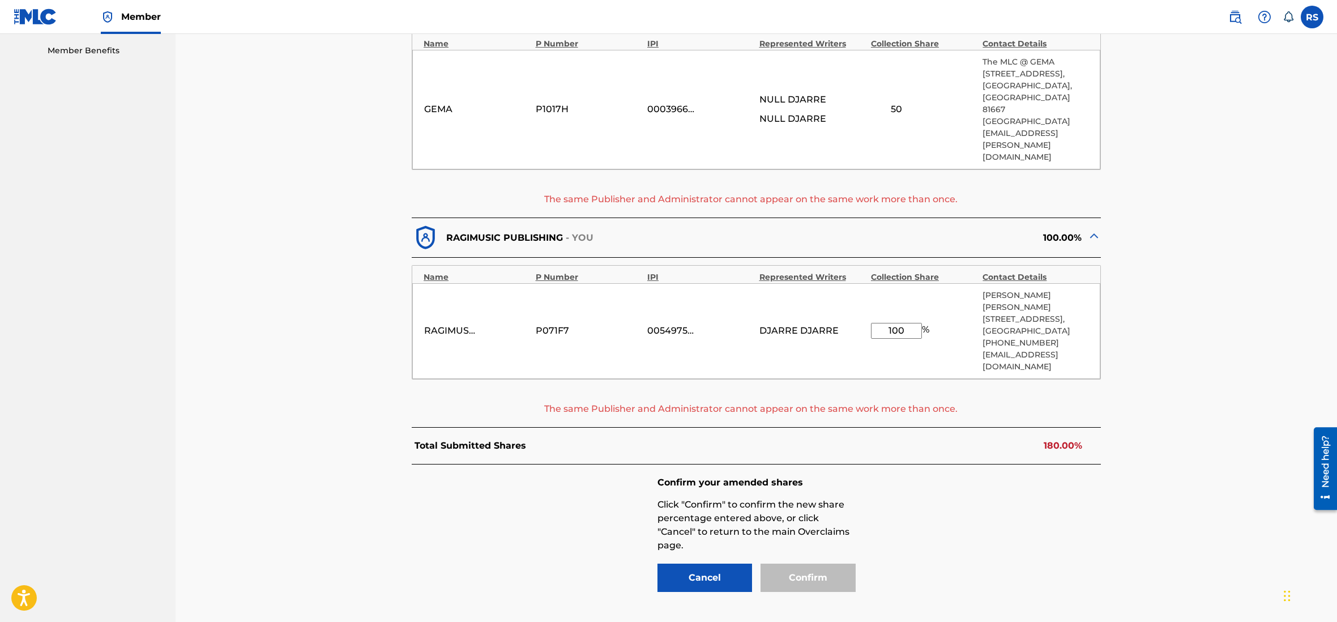
drag, startPoint x: 883, startPoint y: 247, endPoint x: 946, endPoint y: 247, distance: 62.9
click at [922, 323] on input "100" at bounding box center [896, 331] width 51 height 16
type input "20"
click at [898, 464] on div "Confirm your amended shares Click "Confirm" to confirm the new share percentage…" at bounding box center [756, 535] width 689 height 142
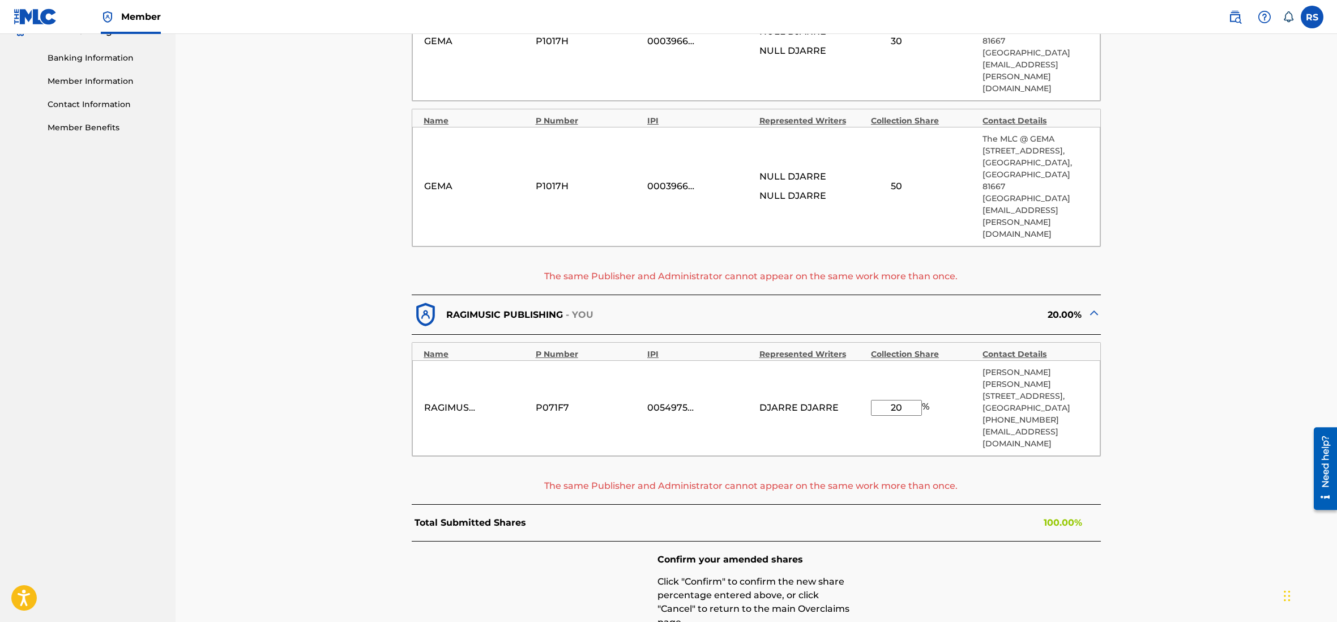
scroll to position [480, 0]
click at [1094, 304] on img at bounding box center [1094, 311] width 14 height 14
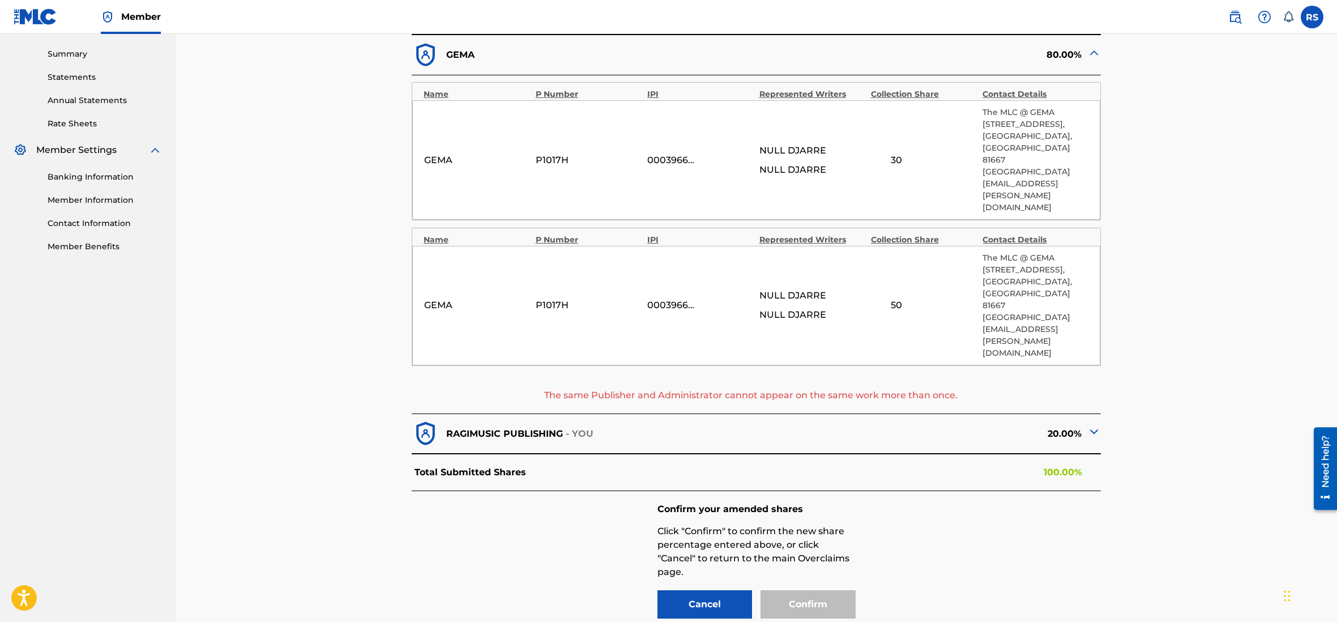
scroll to position [352, 0]
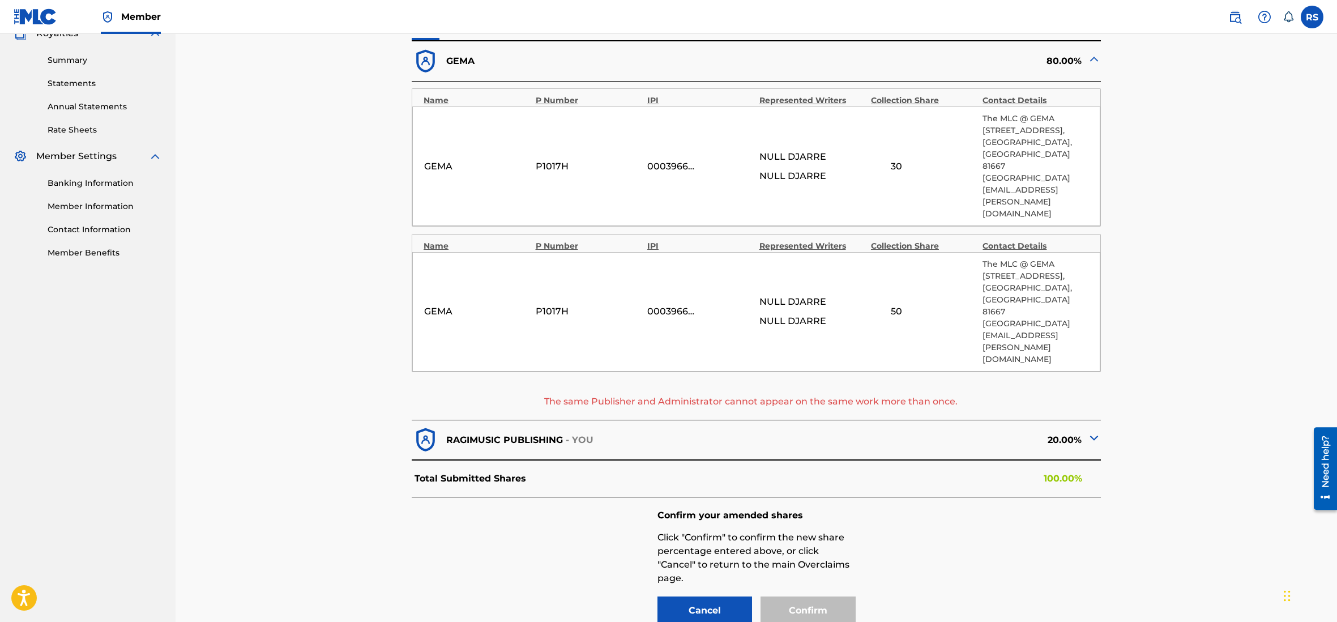
click at [1091, 431] on img at bounding box center [1094, 438] width 14 height 14
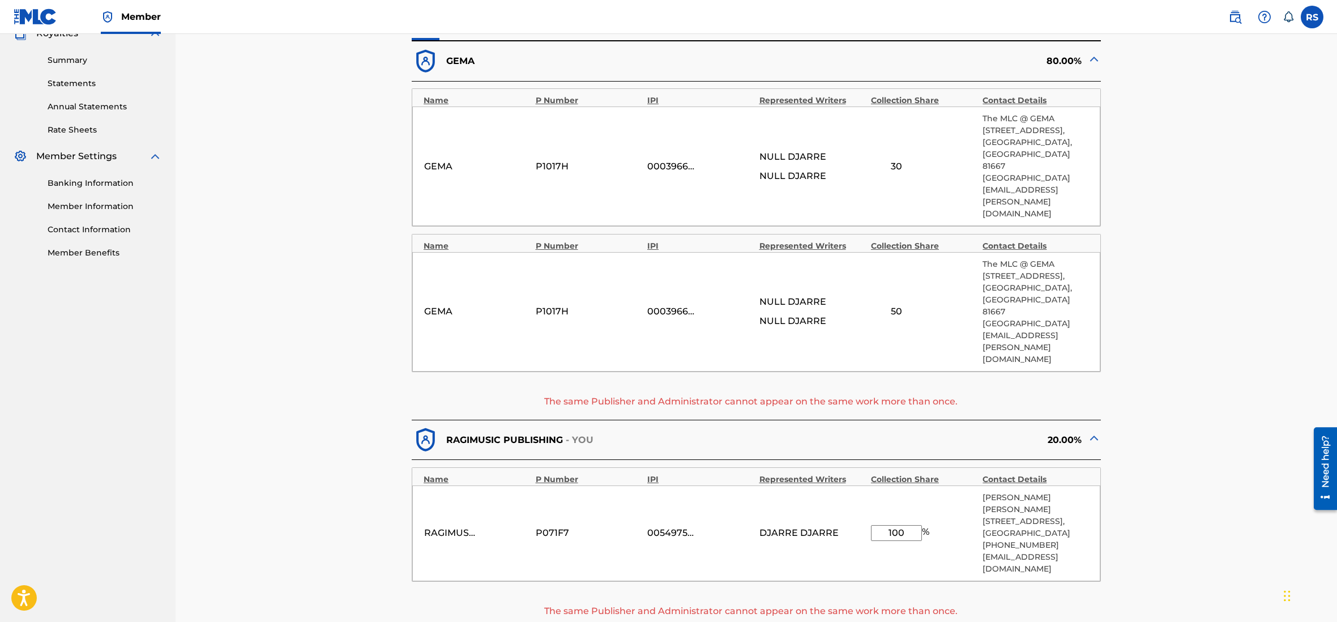
click at [910, 525] on input "100" at bounding box center [896, 533] width 51 height 16
drag, startPoint x: 885, startPoint y: 450, endPoint x: 923, endPoint y: 452, distance: 38.0
click at [922, 525] on input "100" at bounding box center [896, 533] width 51 height 16
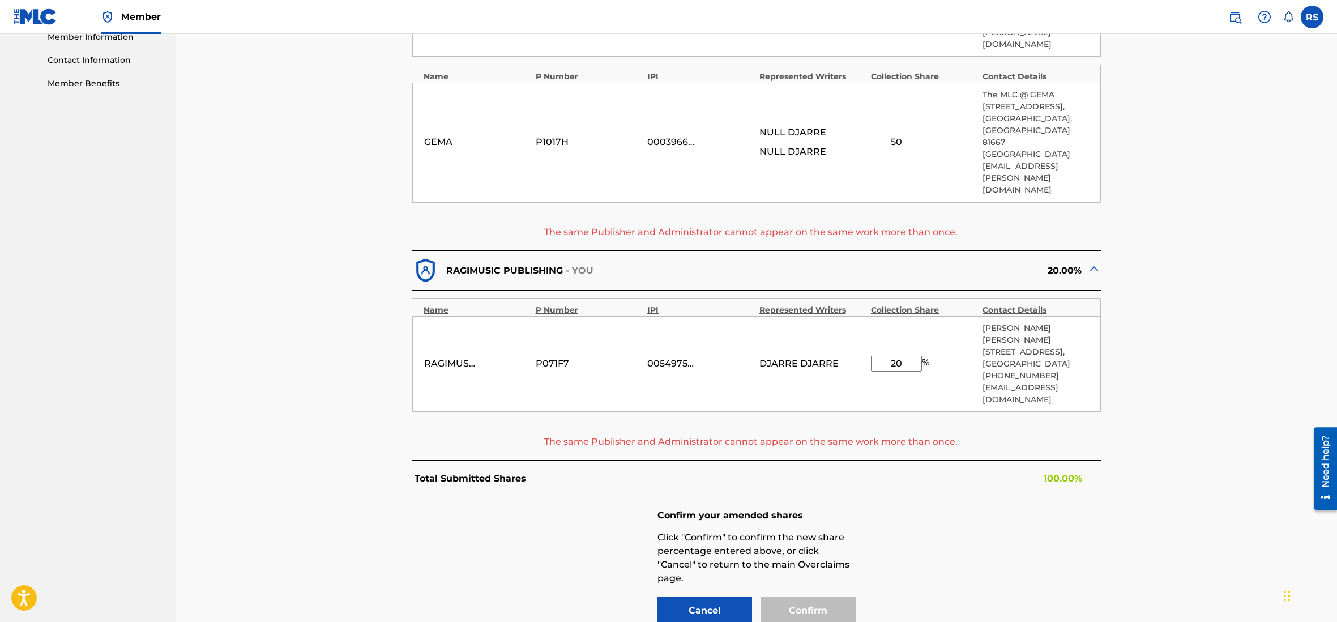
scroll to position [554, 0]
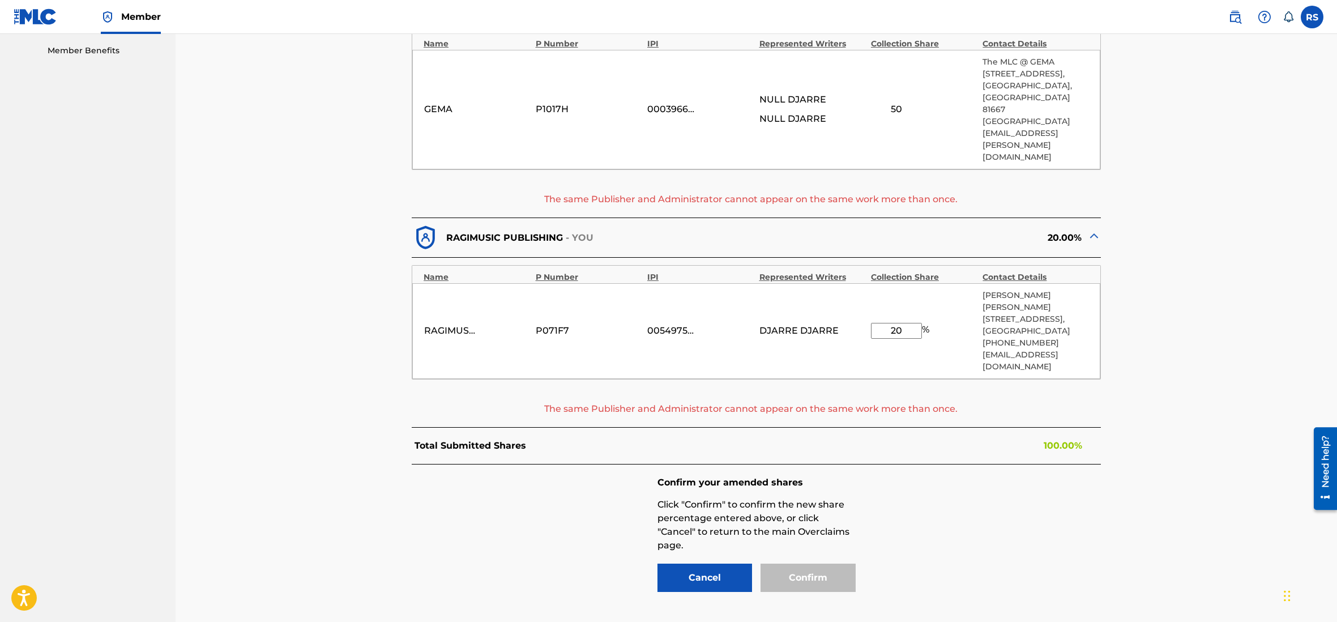
type input "20"
click at [823, 564] on div "Confirm" at bounding box center [808, 578] width 95 height 28
click at [924, 464] on div "Confirm your amended shares Click "Confirm" to confirm the new share percentage…" at bounding box center [756, 535] width 689 height 142
click at [696, 564] on button "Cancel" at bounding box center [705, 578] width 95 height 28
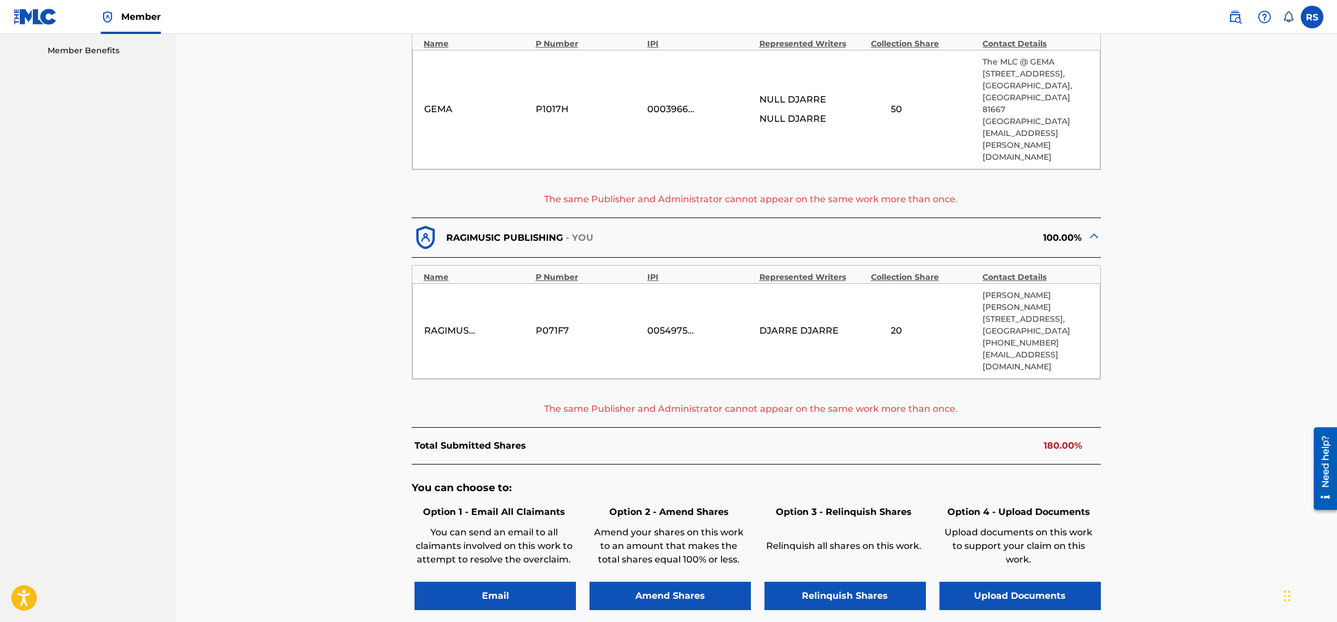
click at [675, 582] on button "Amend Shares" at bounding box center [670, 596] width 161 height 28
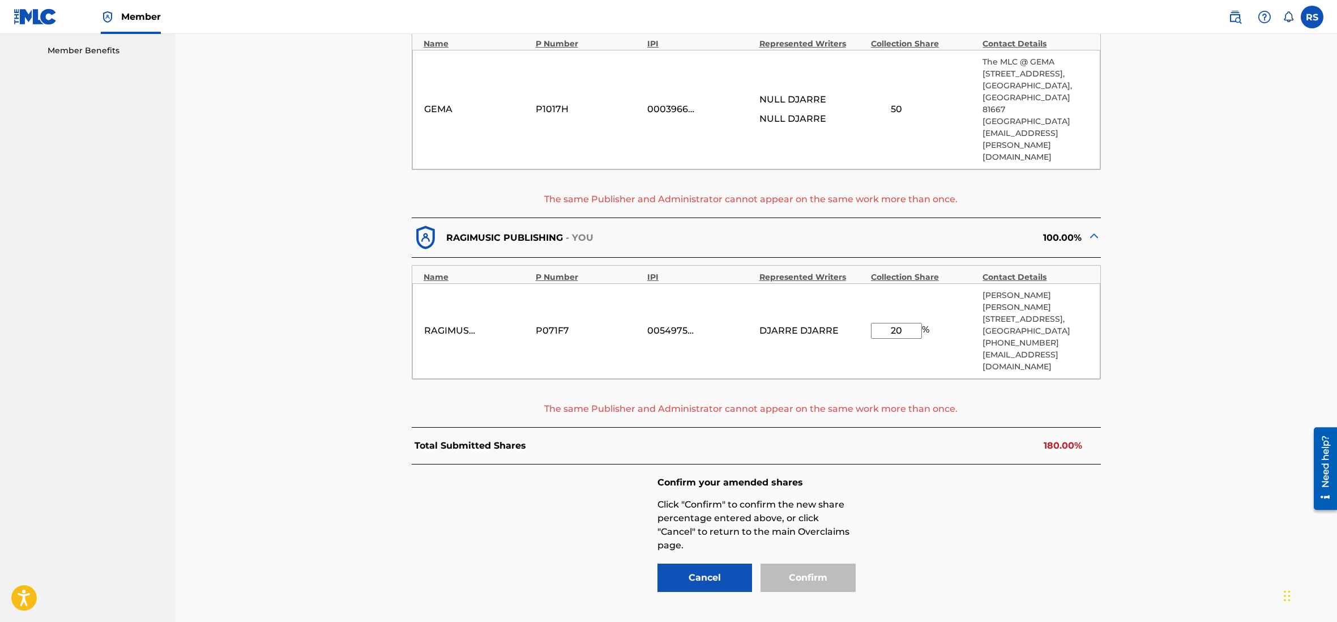
click at [797, 564] on div "Confirm" at bounding box center [808, 578] width 95 height 28
click at [1092, 229] on img at bounding box center [1094, 236] width 14 height 14
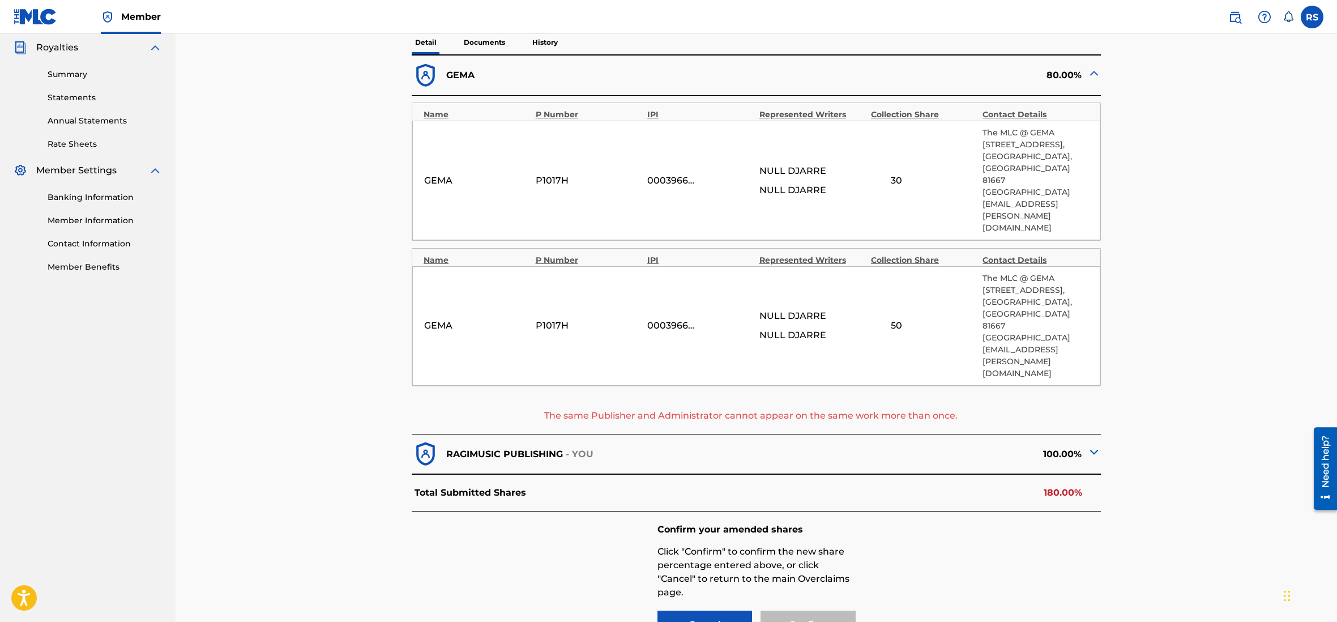
scroll to position [336, 0]
click at [701, 570] on div "Confirm your amended shares Click "Confirm" to confirm the new share percentage…" at bounding box center [756, 584] width 689 height 142
click at [703, 612] on button "Cancel" at bounding box center [705, 626] width 95 height 28
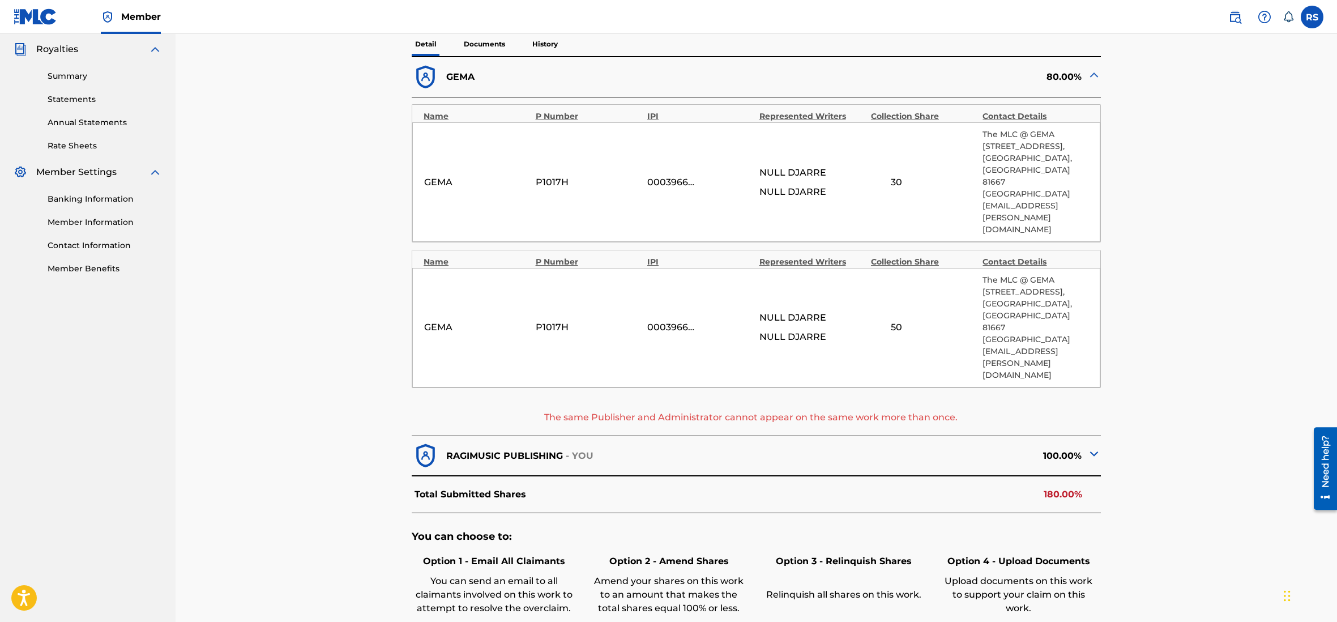
scroll to position [442, 0]
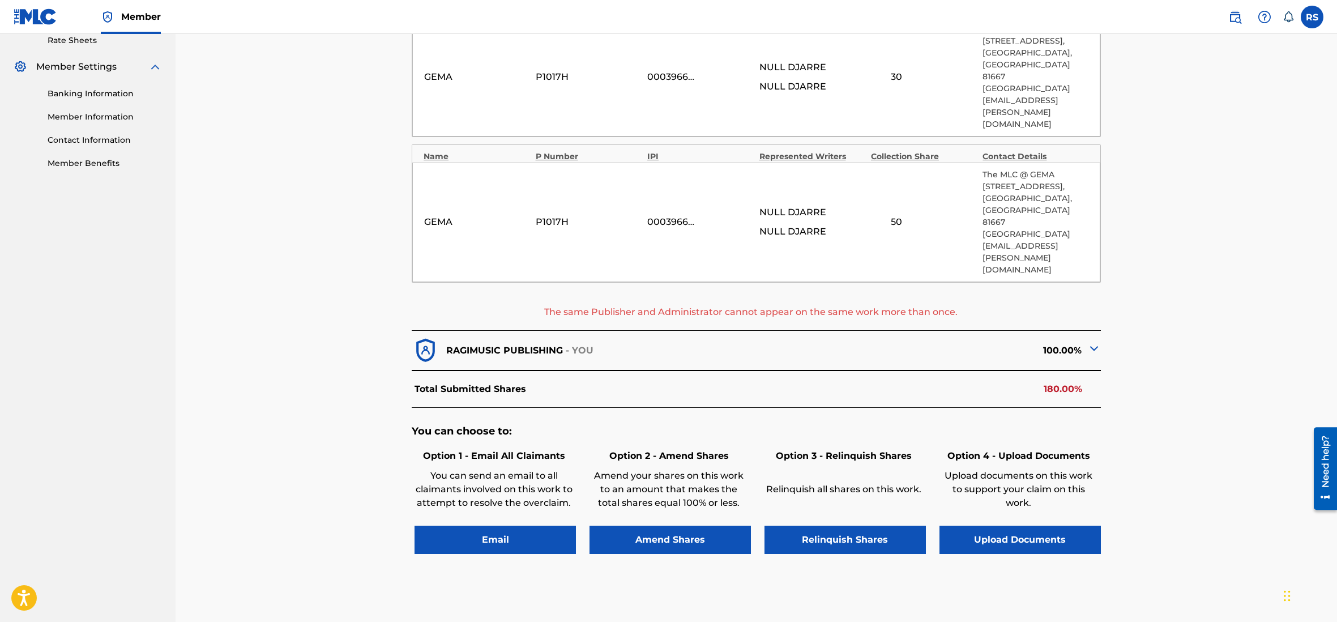
click at [712, 526] on button "Amend Shares" at bounding box center [670, 540] width 161 height 28
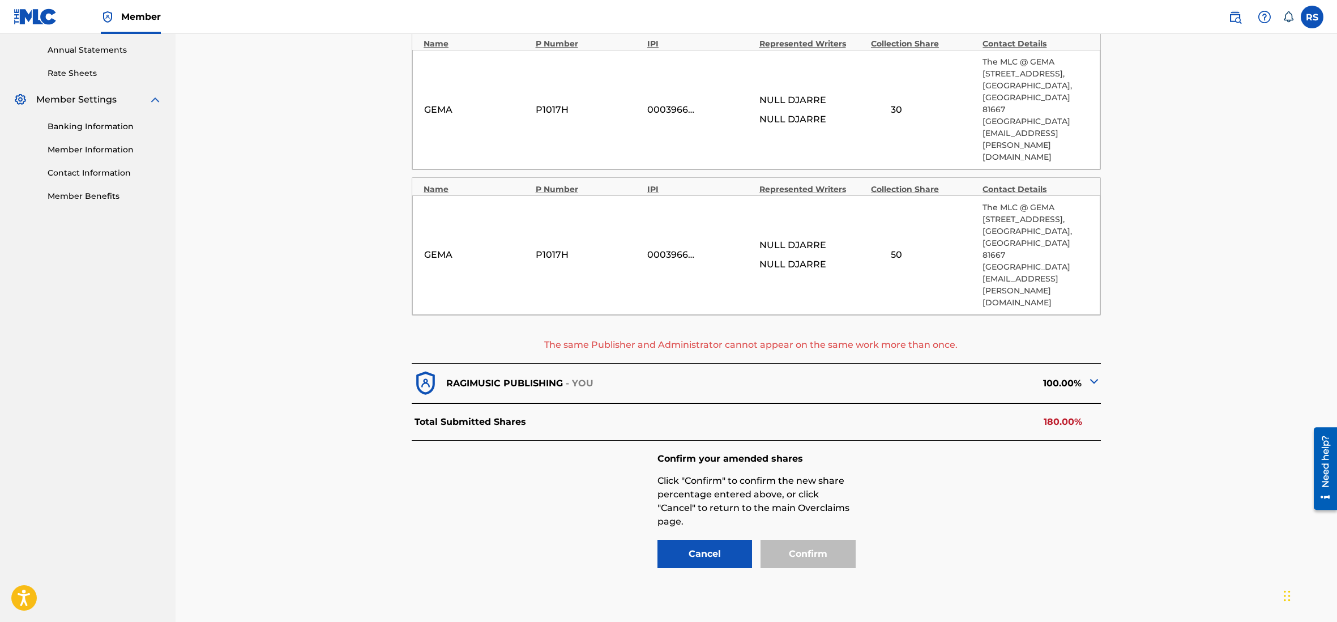
click at [1093, 374] on img at bounding box center [1094, 381] width 14 height 14
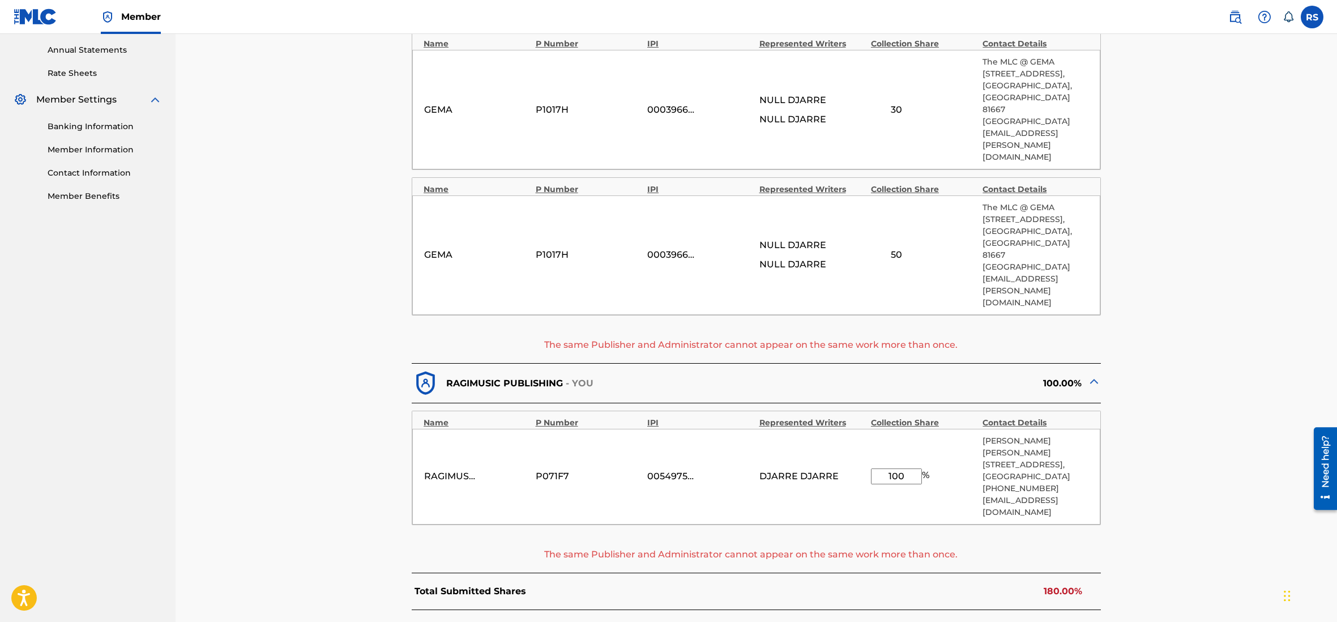
click at [1093, 374] on img at bounding box center [1094, 381] width 14 height 14
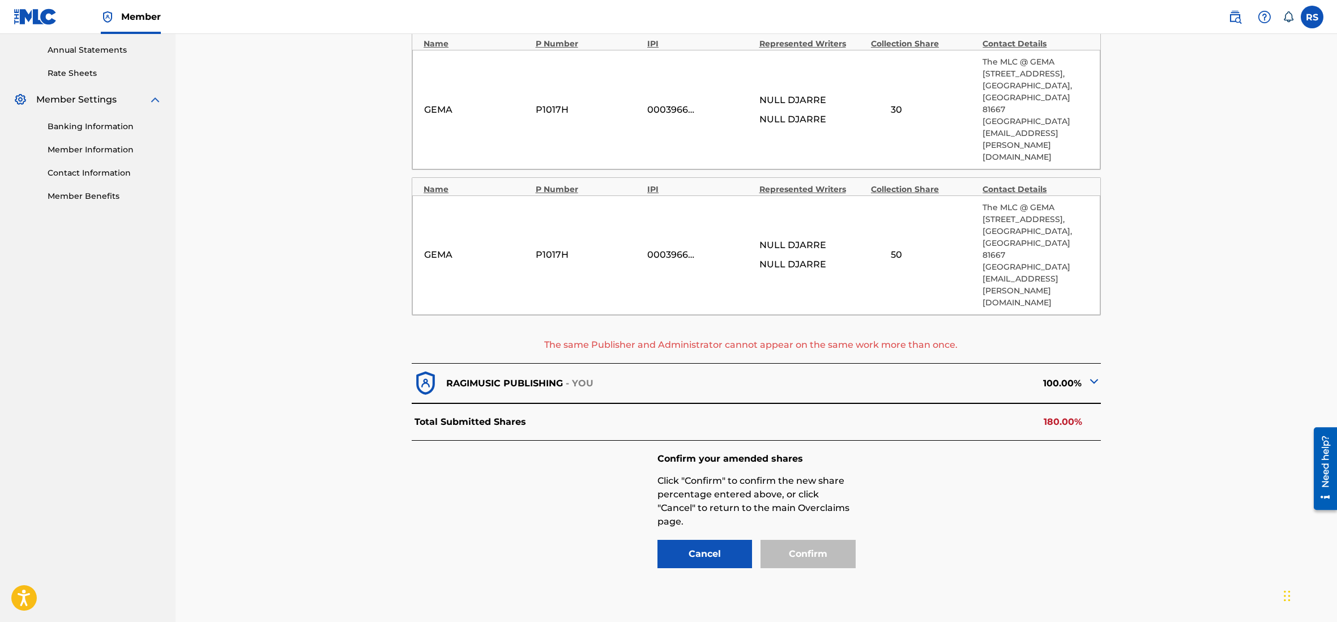
click at [1093, 374] on img at bounding box center [1094, 381] width 14 height 14
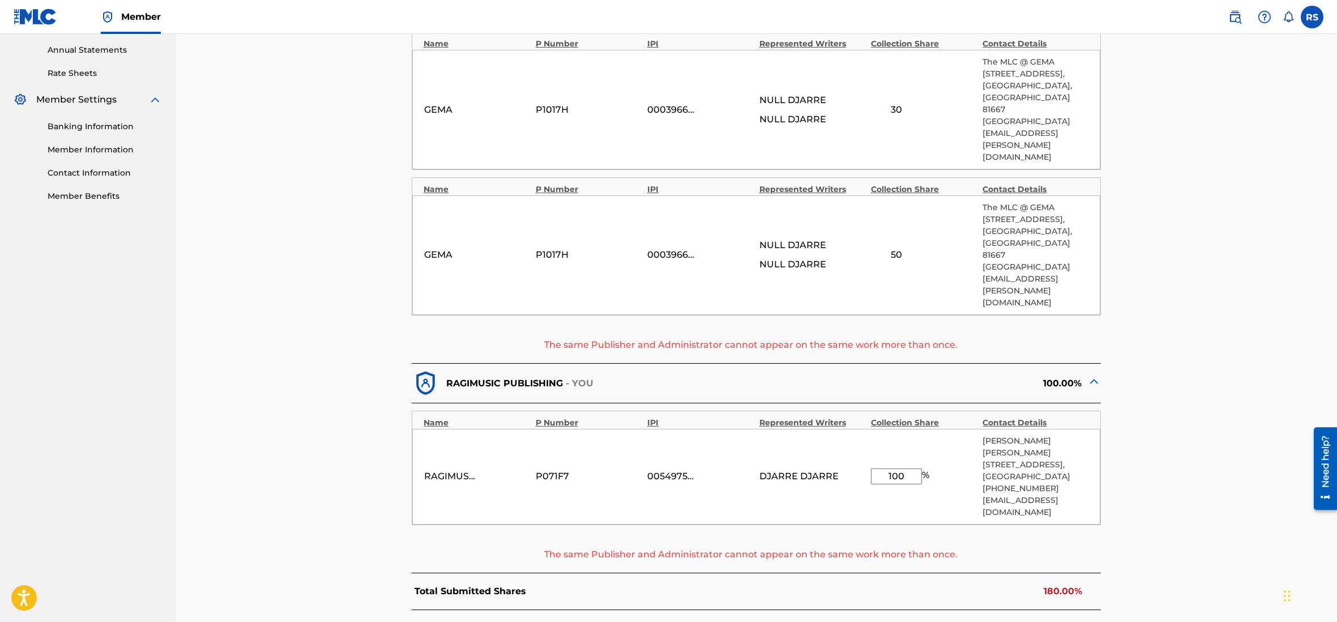
drag, startPoint x: 886, startPoint y: 391, endPoint x: 924, endPoint y: 391, distance: 38.5
click at [922, 468] on input "100" at bounding box center [896, 476] width 51 height 16
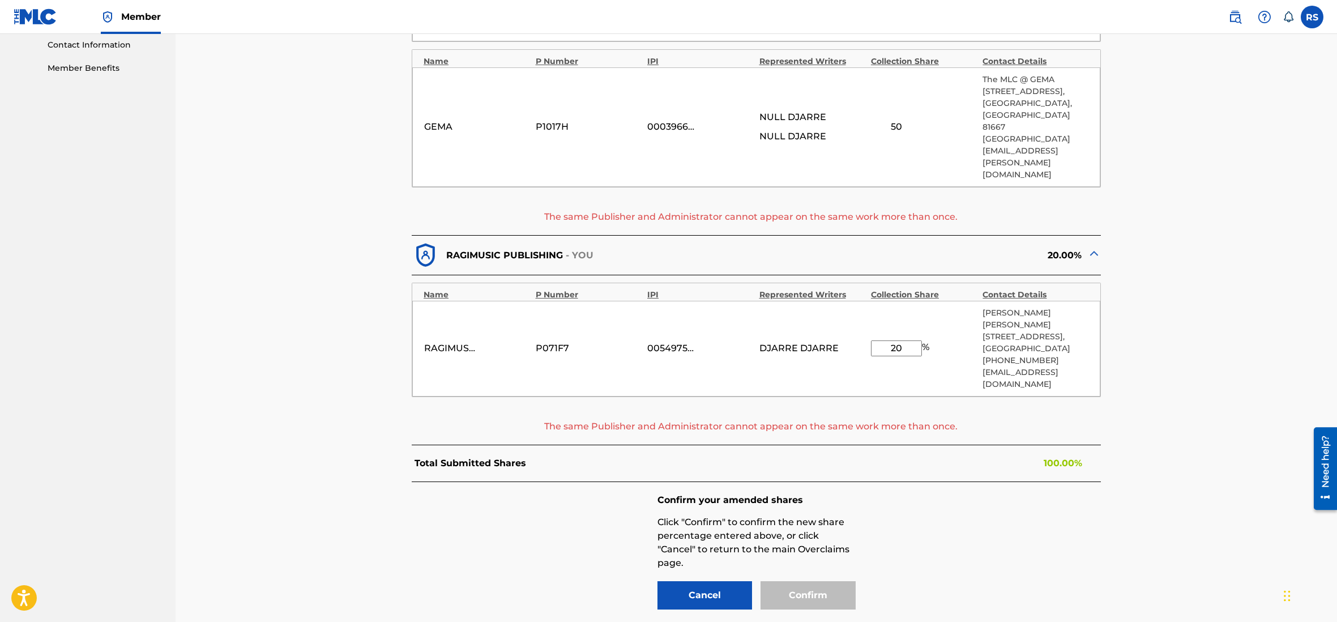
scroll to position [554, 0]
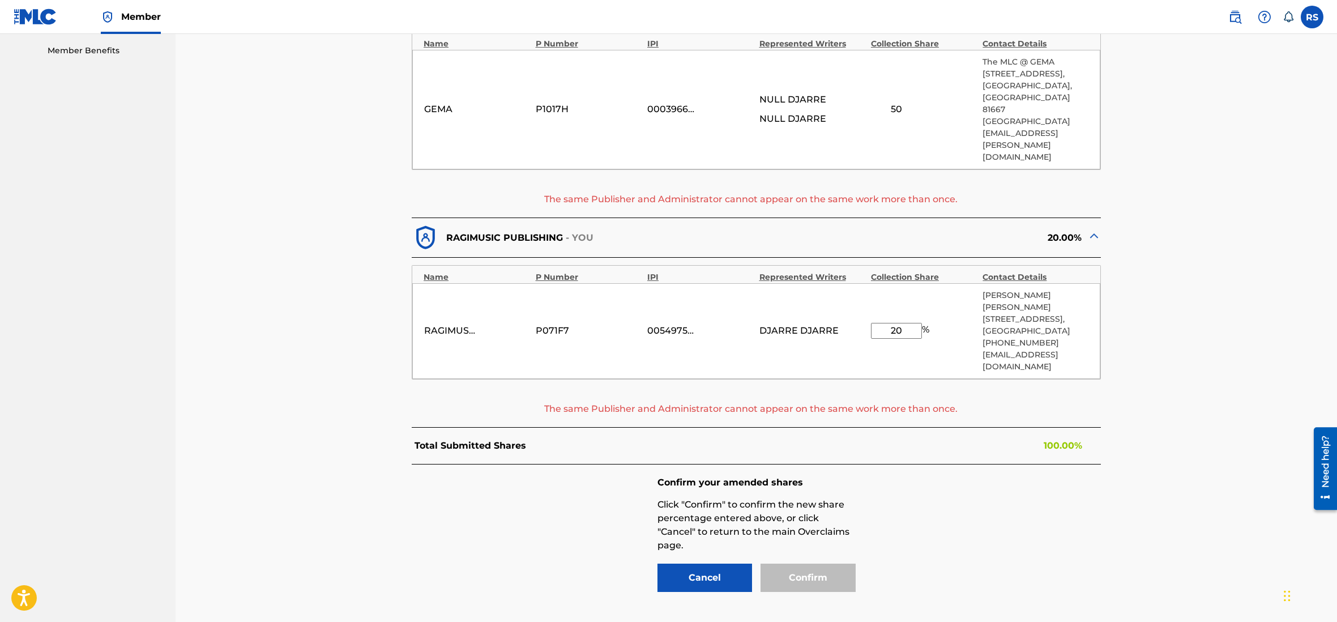
drag, startPoint x: 882, startPoint y: 246, endPoint x: 930, endPoint y: 249, distance: 47.6
click at [922, 323] on input "20" at bounding box center [896, 331] width 51 height 16
type input "10"
click at [945, 465] on div "Confirm your amended shares Click "Confirm" to confirm the new share percentage…" at bounding box center [756, 536] width 689 height 142
